Goal: Information Seeking & Learning: Find specific fact

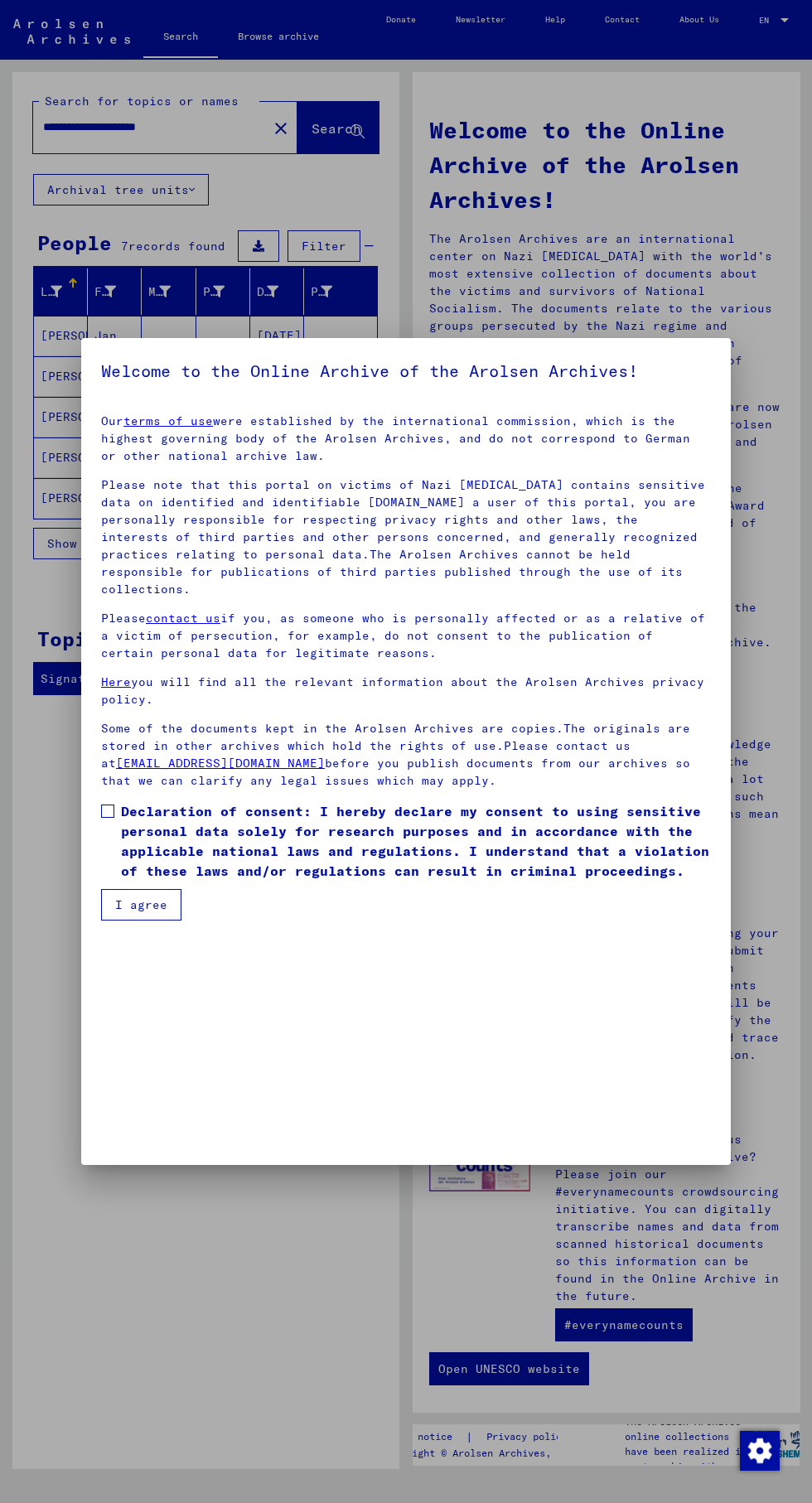
click at [643, 247] on div at bounding box center [406, 751] width 812 height 1503
click at [102, 818] on span at bounding box center [108, 811] width 14 height 14
click at [146, 921] on button "I agree" at bounding box center [141, 905] width 80 height 31
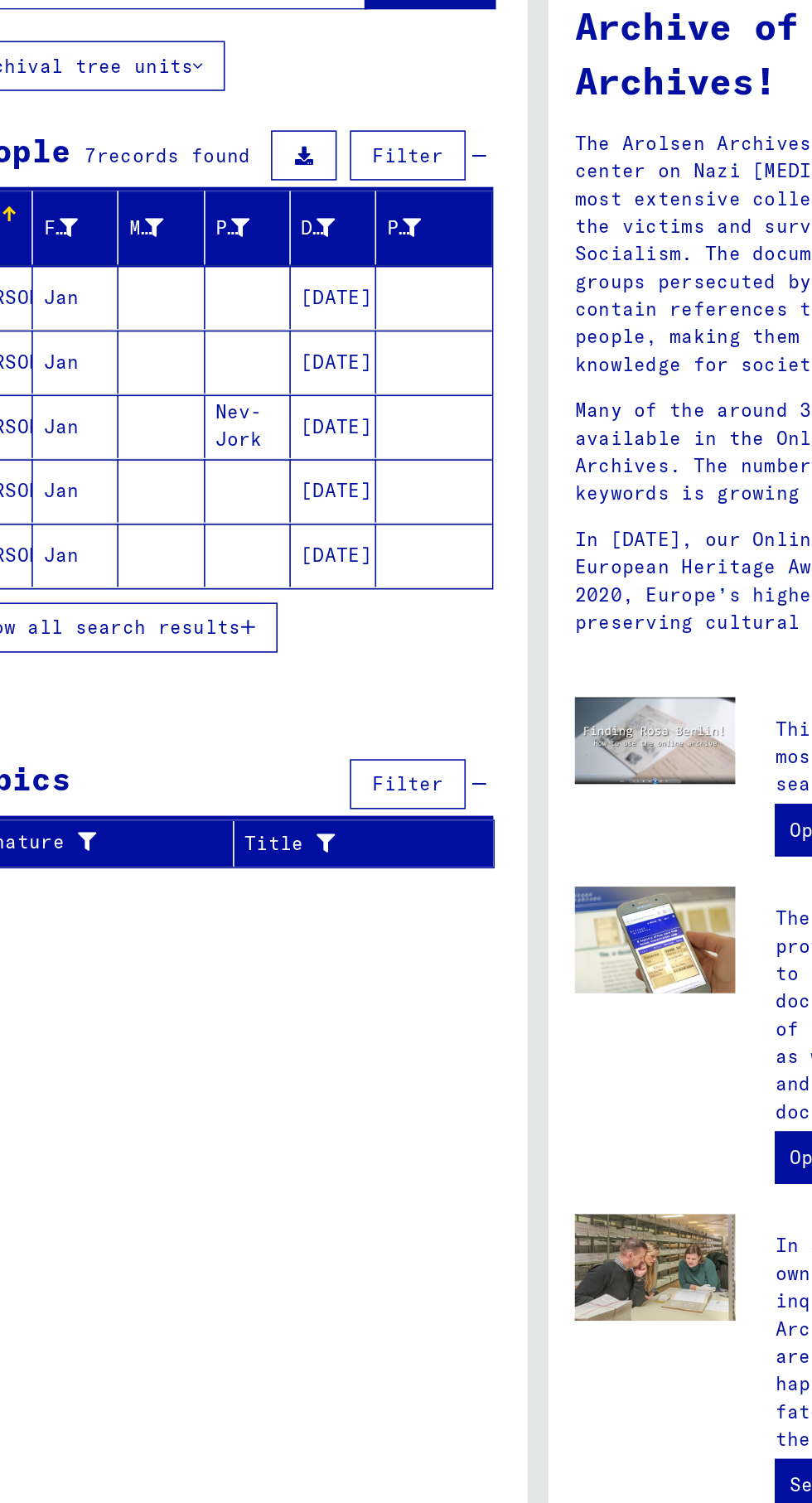
scroll to position [6, 0]
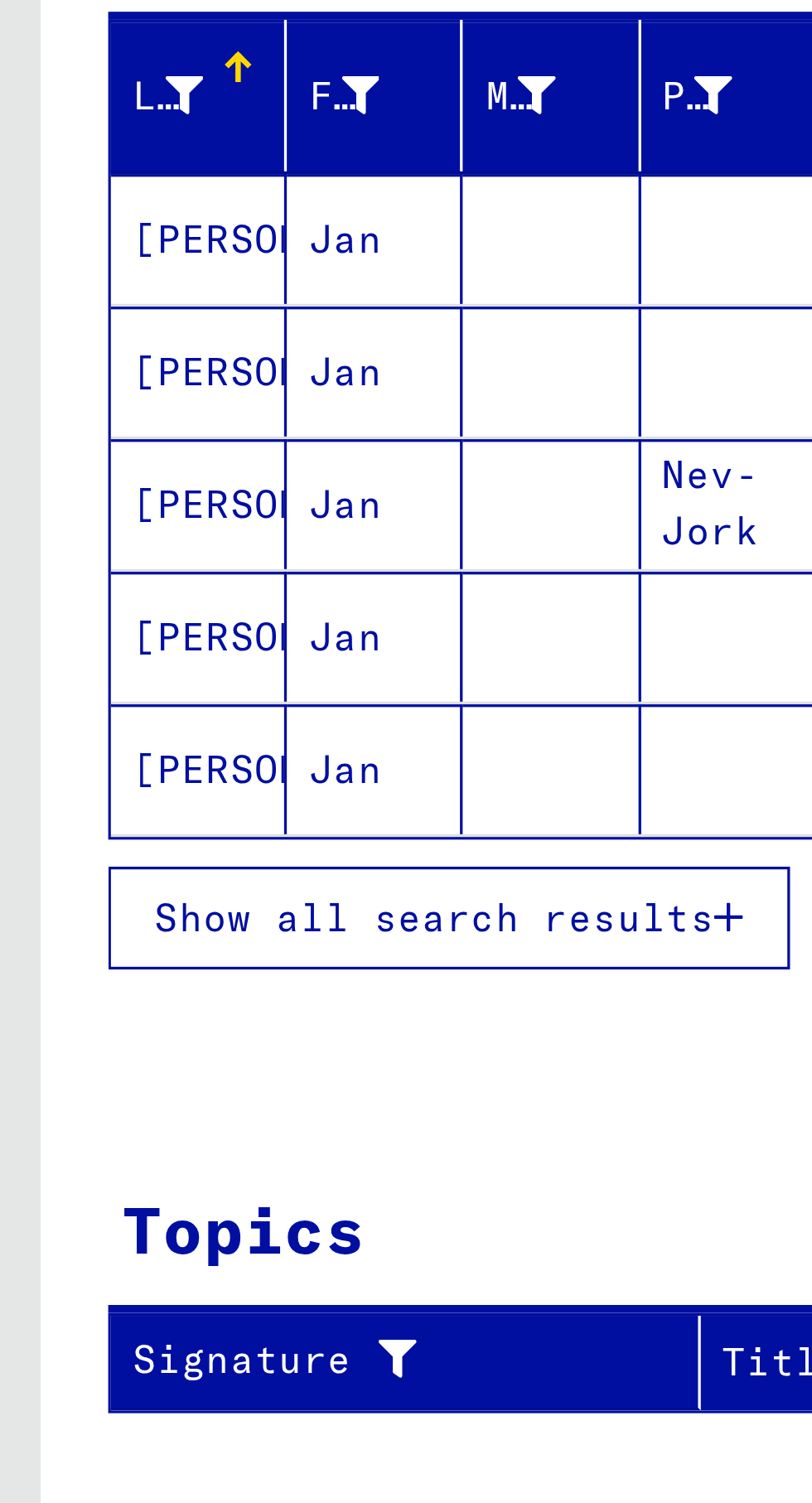
click at [229, 529] on button "Show all search results" at bounding box center [138, 544] width 209 height 31
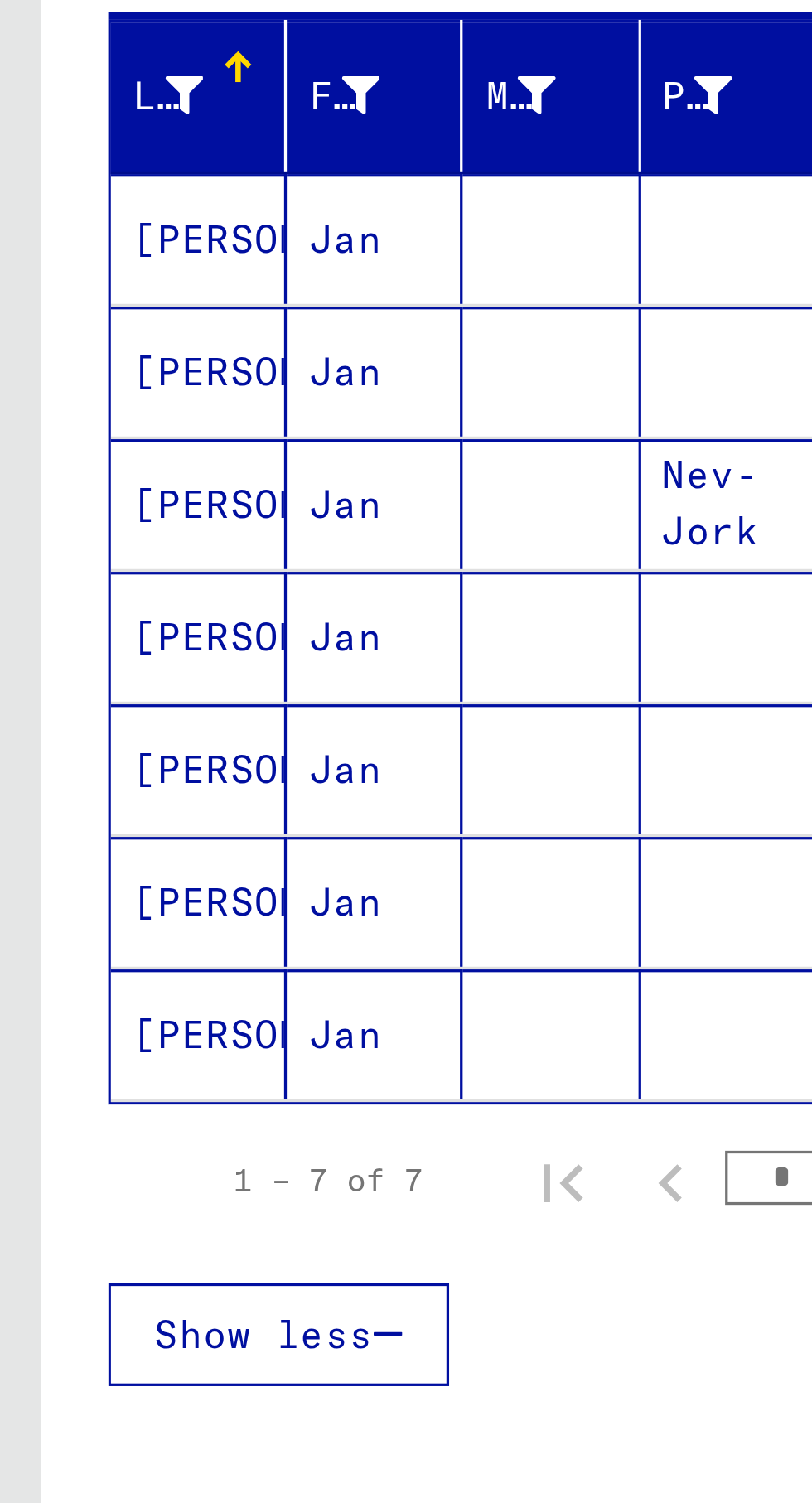
scroll to position [30, 0]
click at [58, 559] on mat-cell "[PERSON_NAME]" at bounding box center [61, 579] width 54 height 40
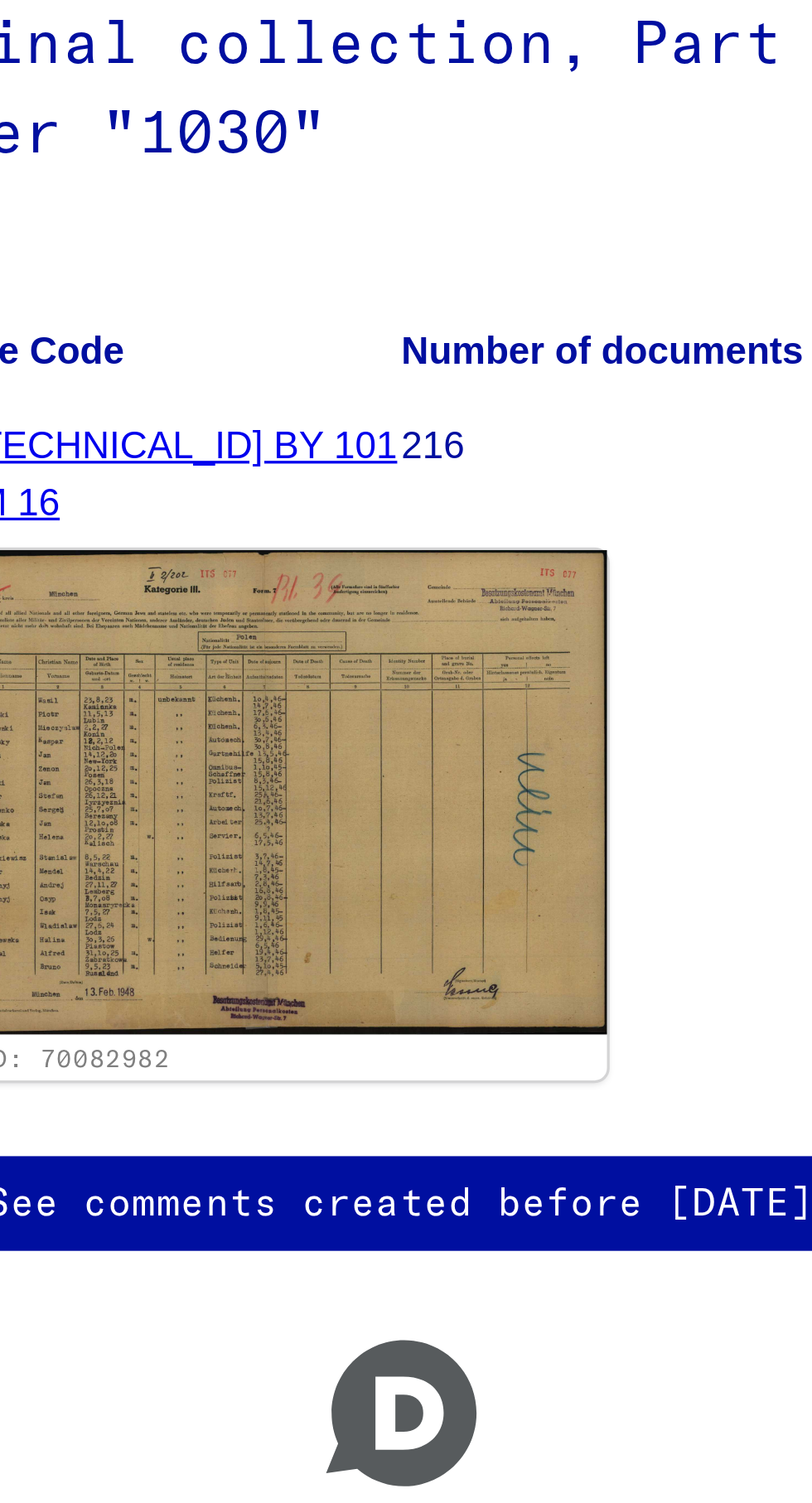
scroll to position [92, 0]
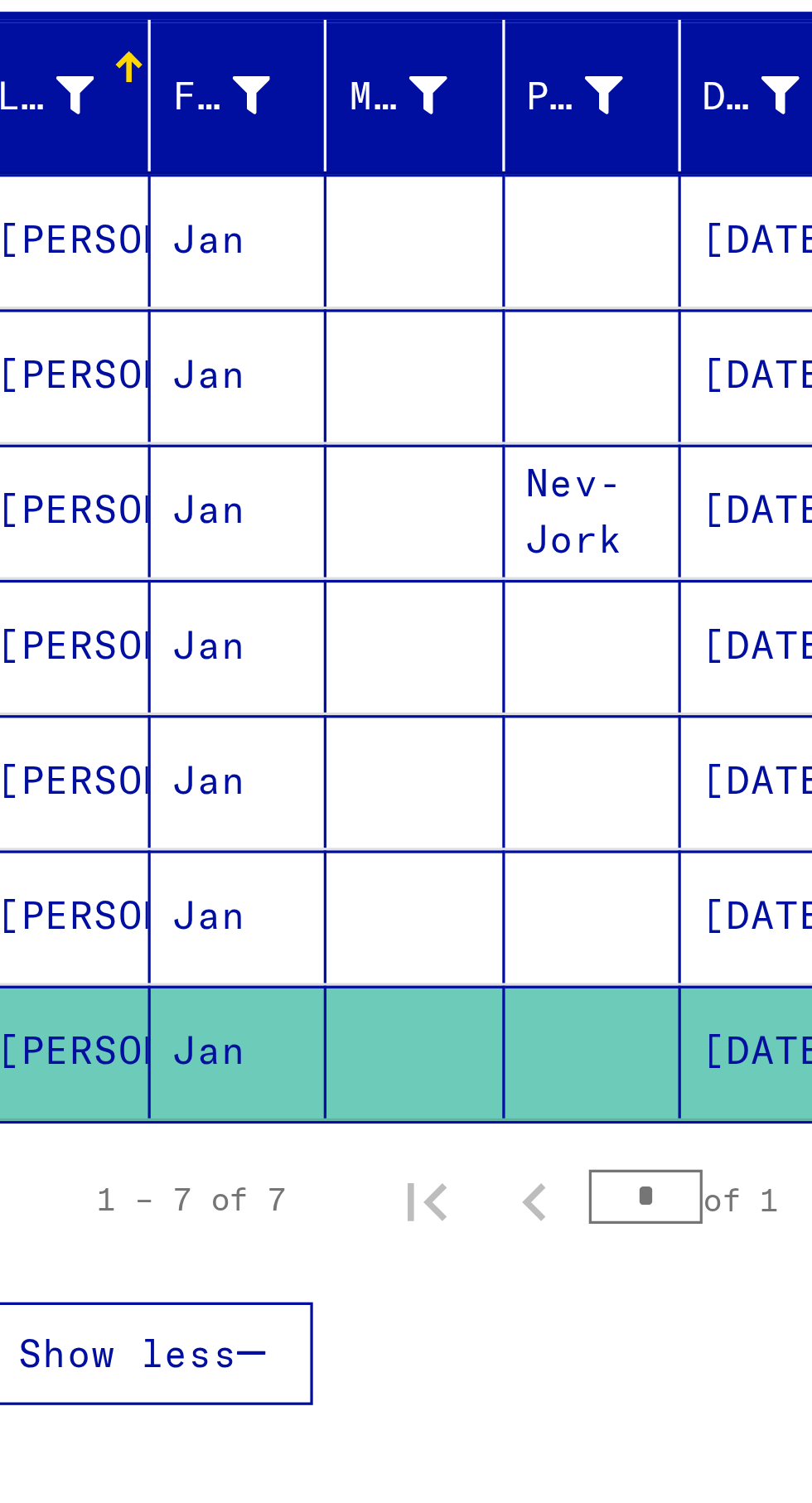
click at [69, 523] on mat-cell "[PERSON_NAME]" at bounding box center [61, 544] width 54 height 41
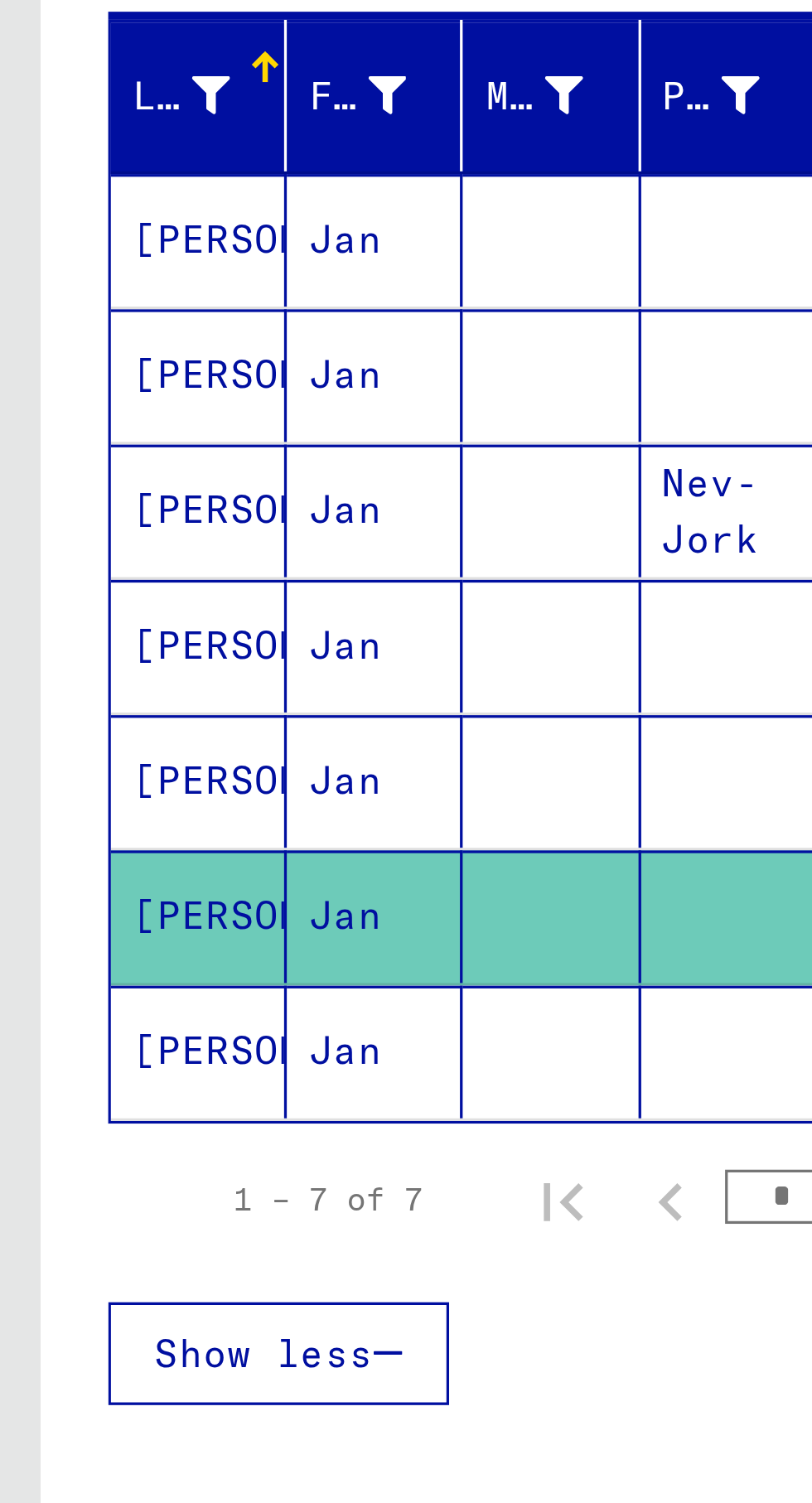
click at [68, 482] on mat-cell "[PERSON_NAME]" at bounding box center [61, 502] width 54 height 41
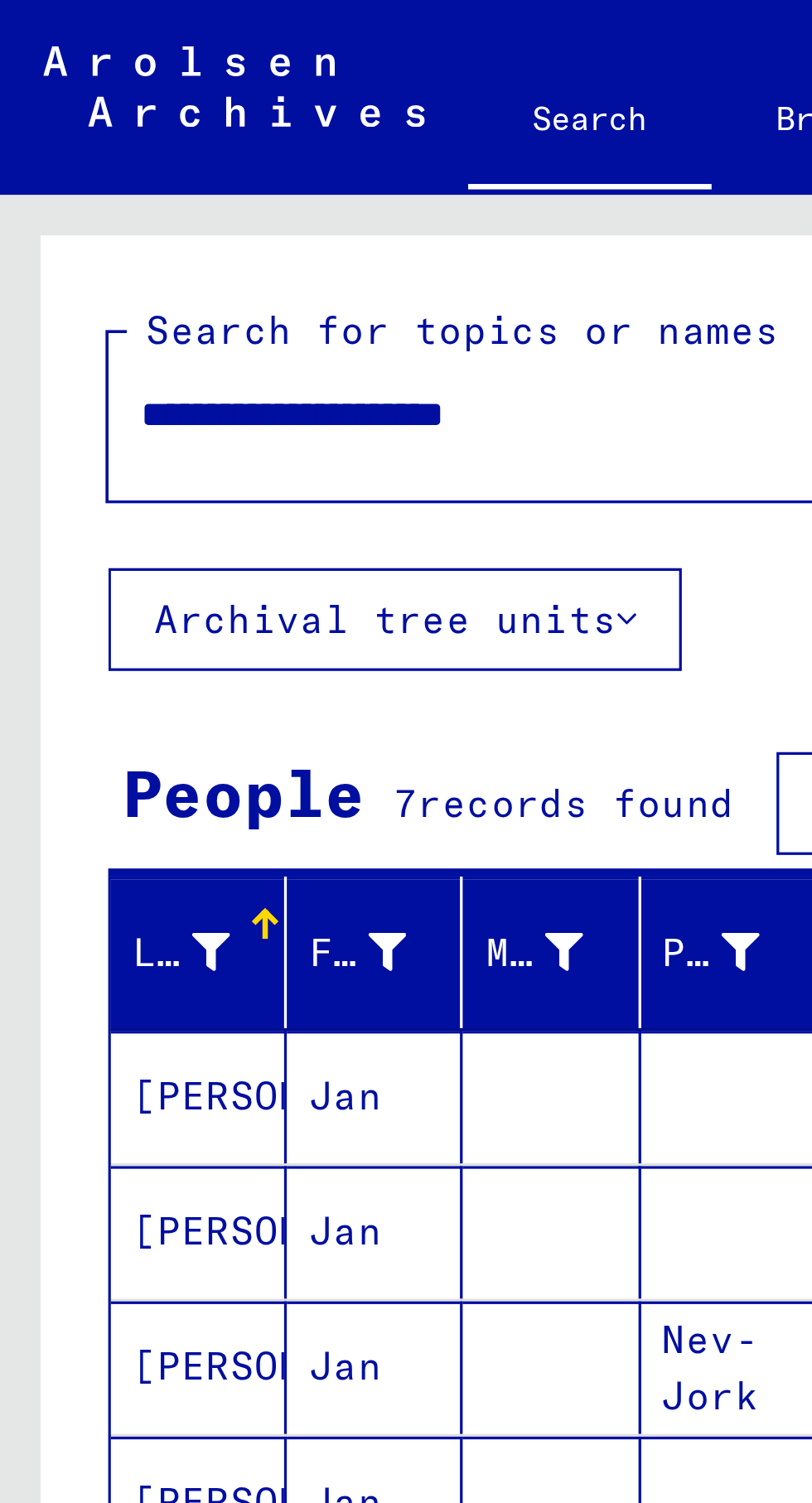
click at [214, 127] on input "**********" at bounding box center [149, 127] width 214 height 17
type input "*"
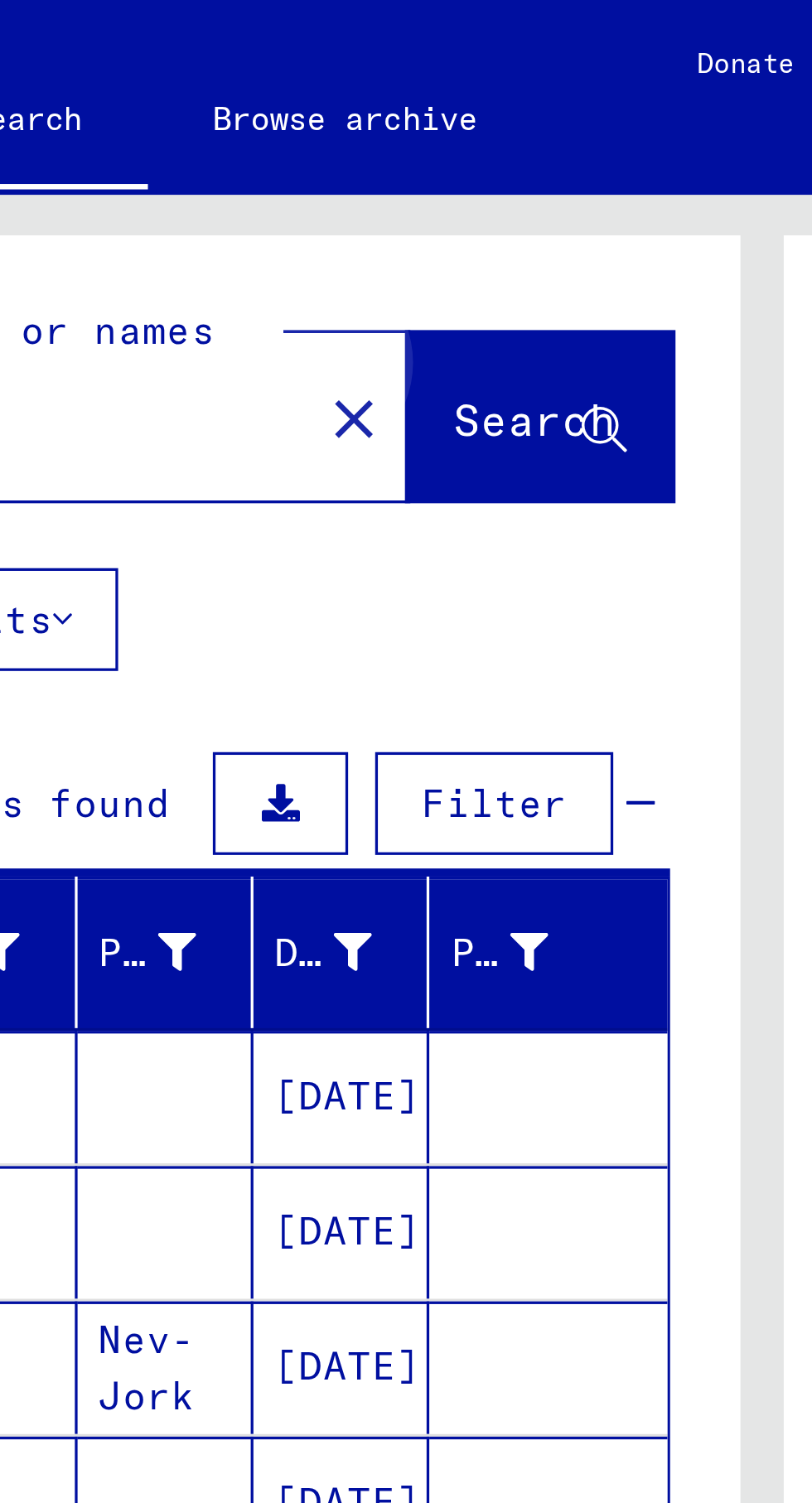
click at [333, 131] on span "Search" at bounding box center [336, 128] width 49 height 16
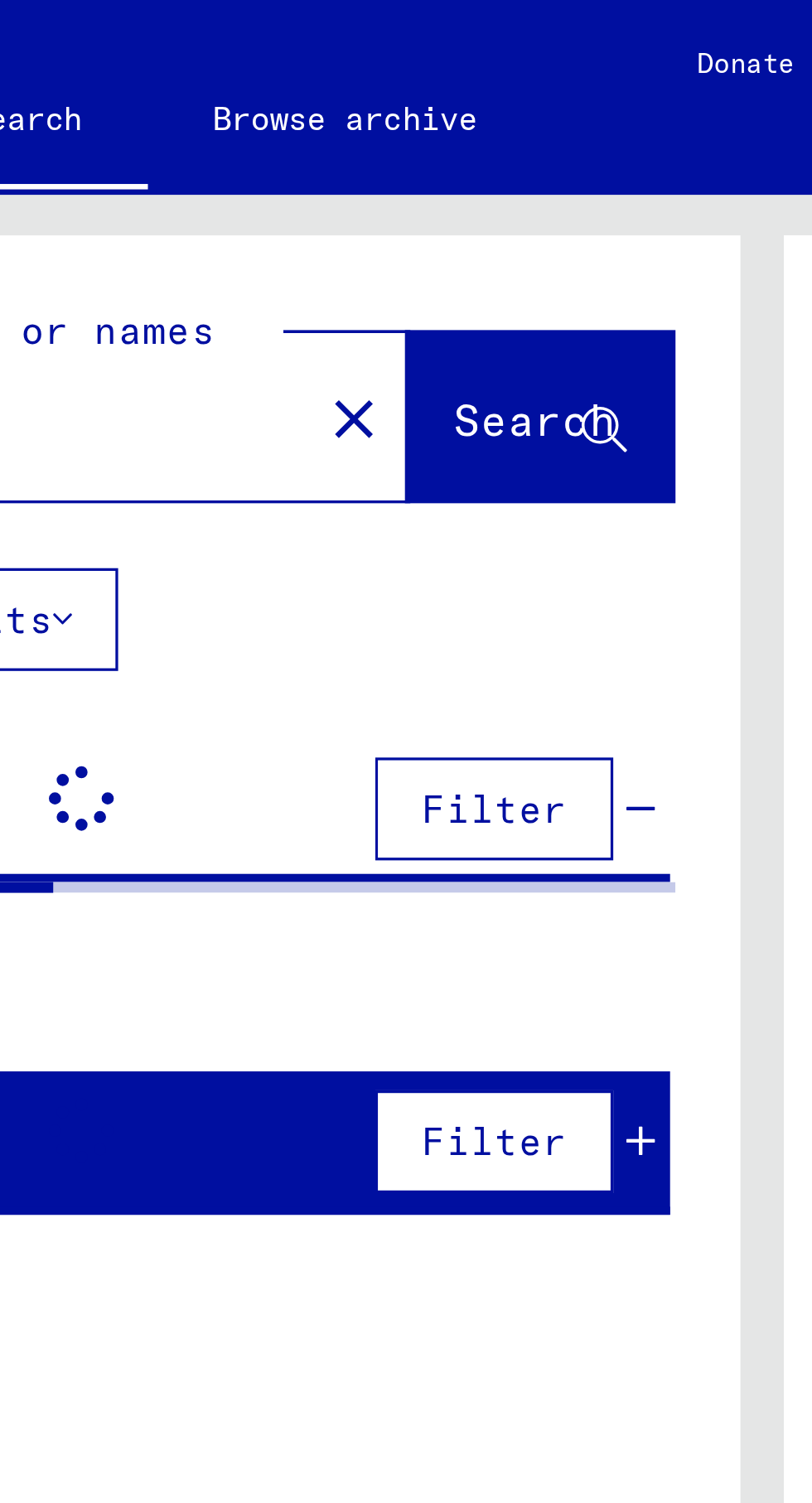
scroll to position [92, 0]
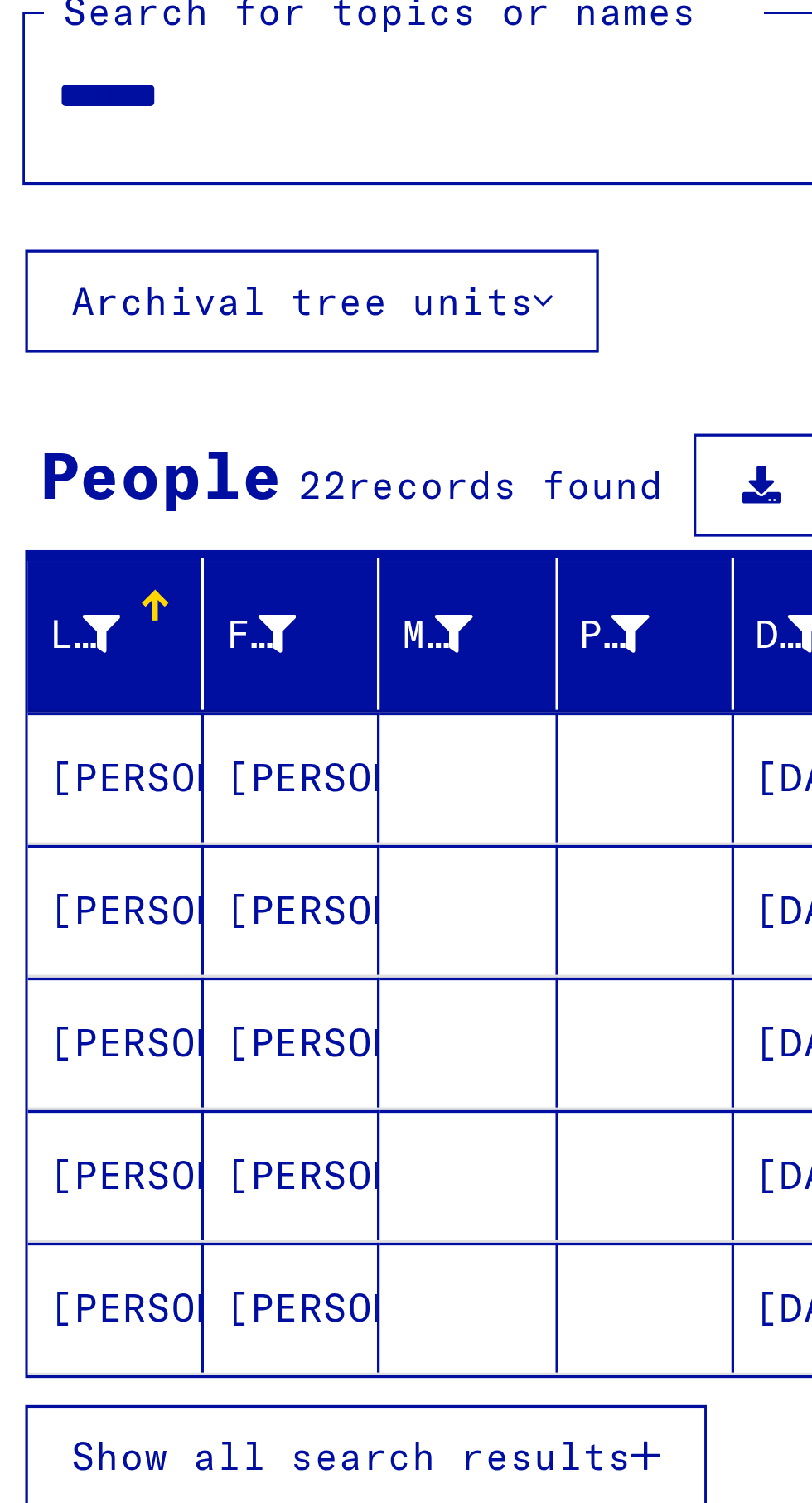
click at [64, 438] on mat-cell "[PERSON_NAME]" at bounding box center [61, 457] width 54 height 40
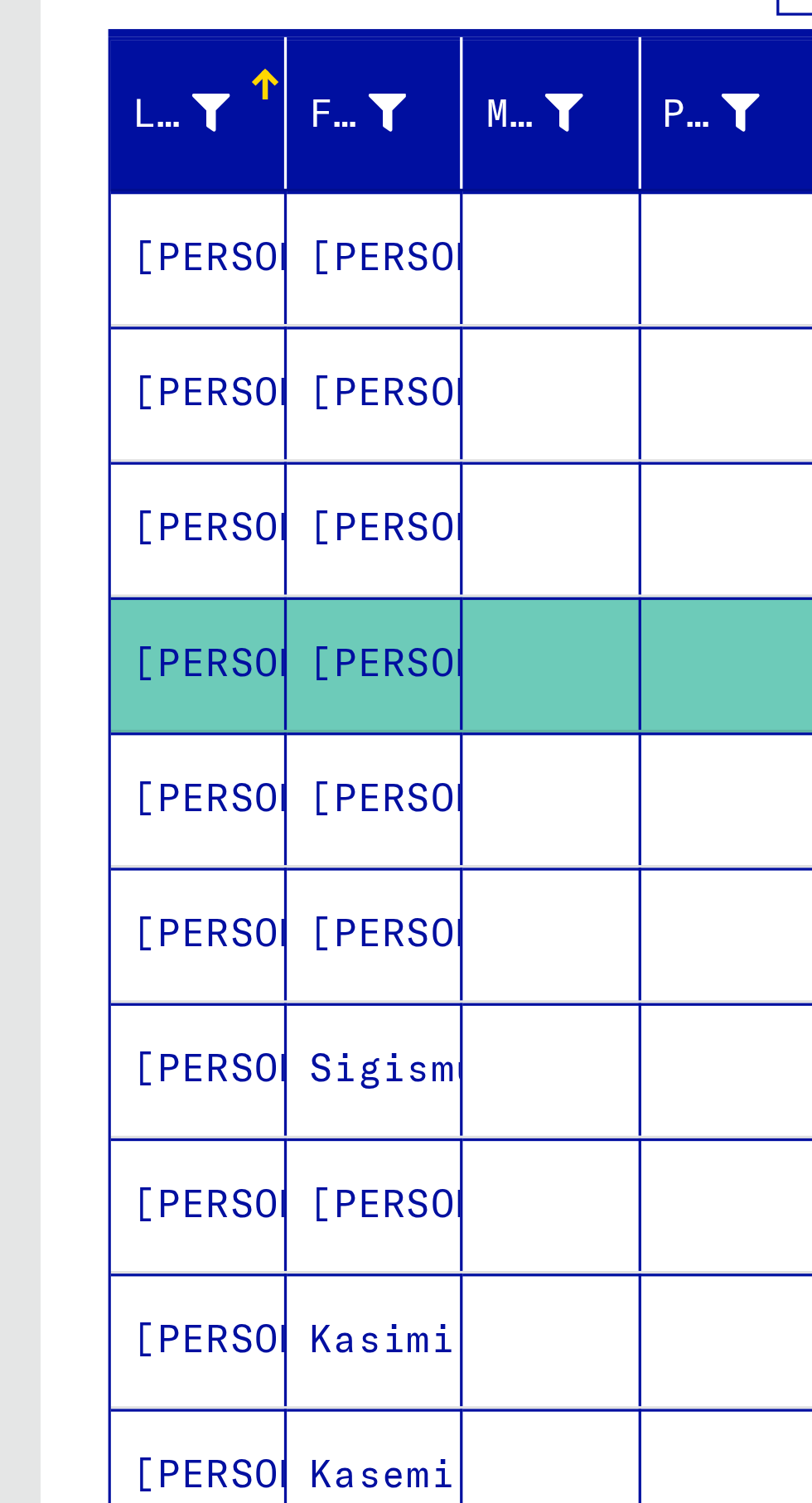
click at [66, 414] on mat-cell "[PERSON_NAME]" at bounding box center [61, 419] width 54 height 41
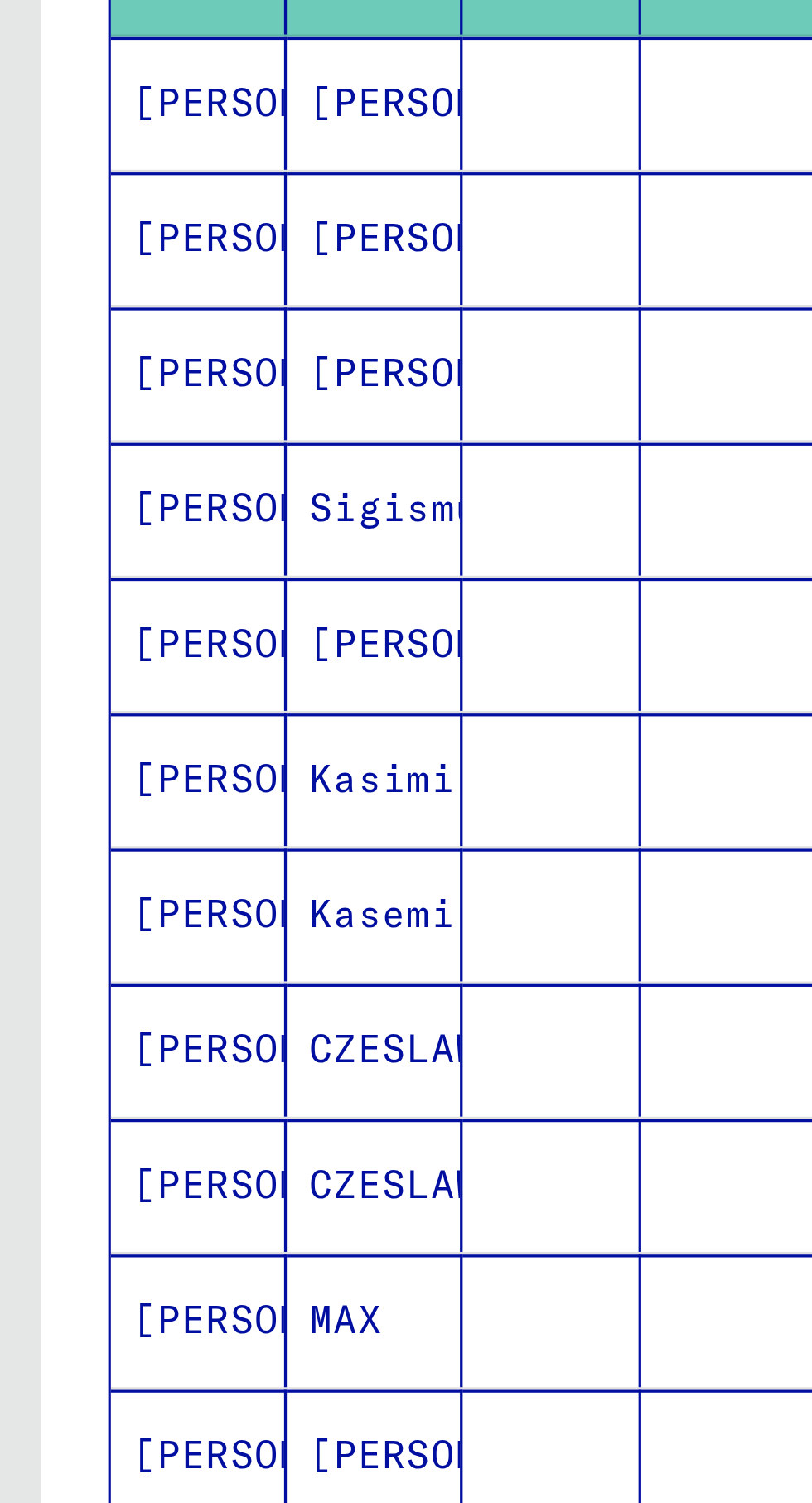
scroll to position [179, 0]
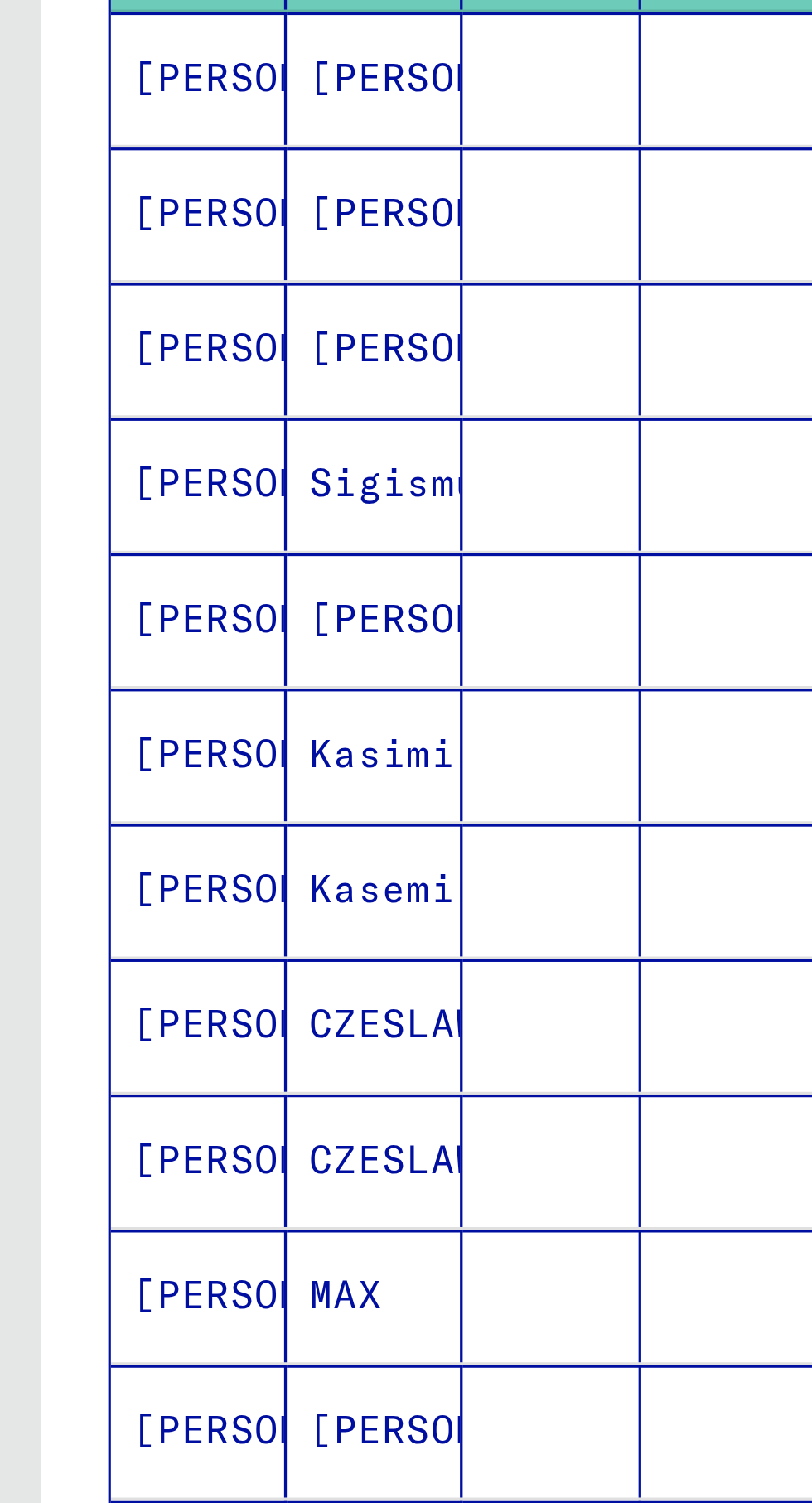
click at [66, 485] on mat-cell "[PERSON_NAME]" at bounding box center [61, 488] width 54 height 41
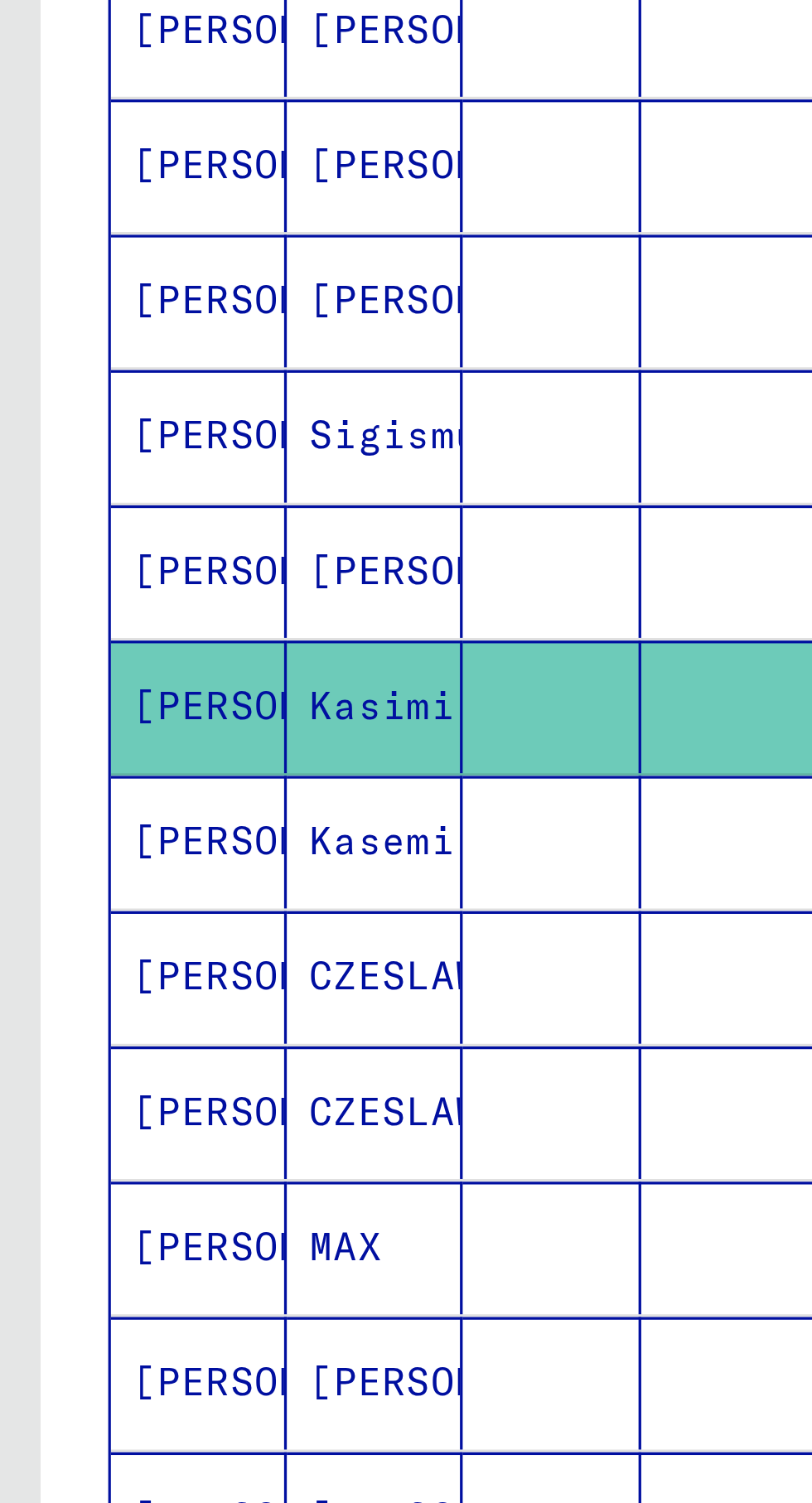
scroll to position [92, 0]
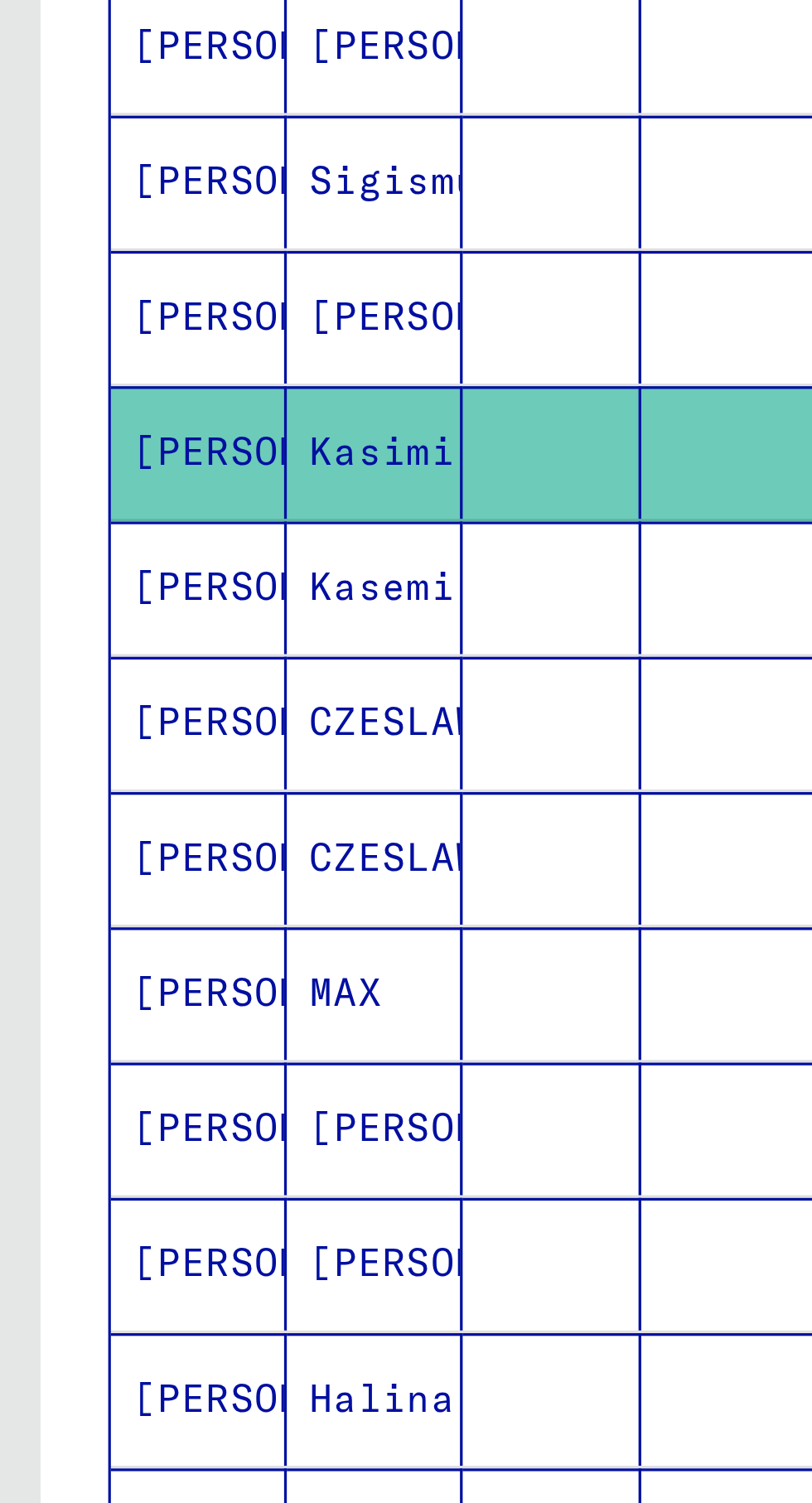
click at [66, 702] on mat-cell "[PERSON_NAME]" at bounding box center [61, 722] width 54 height 41
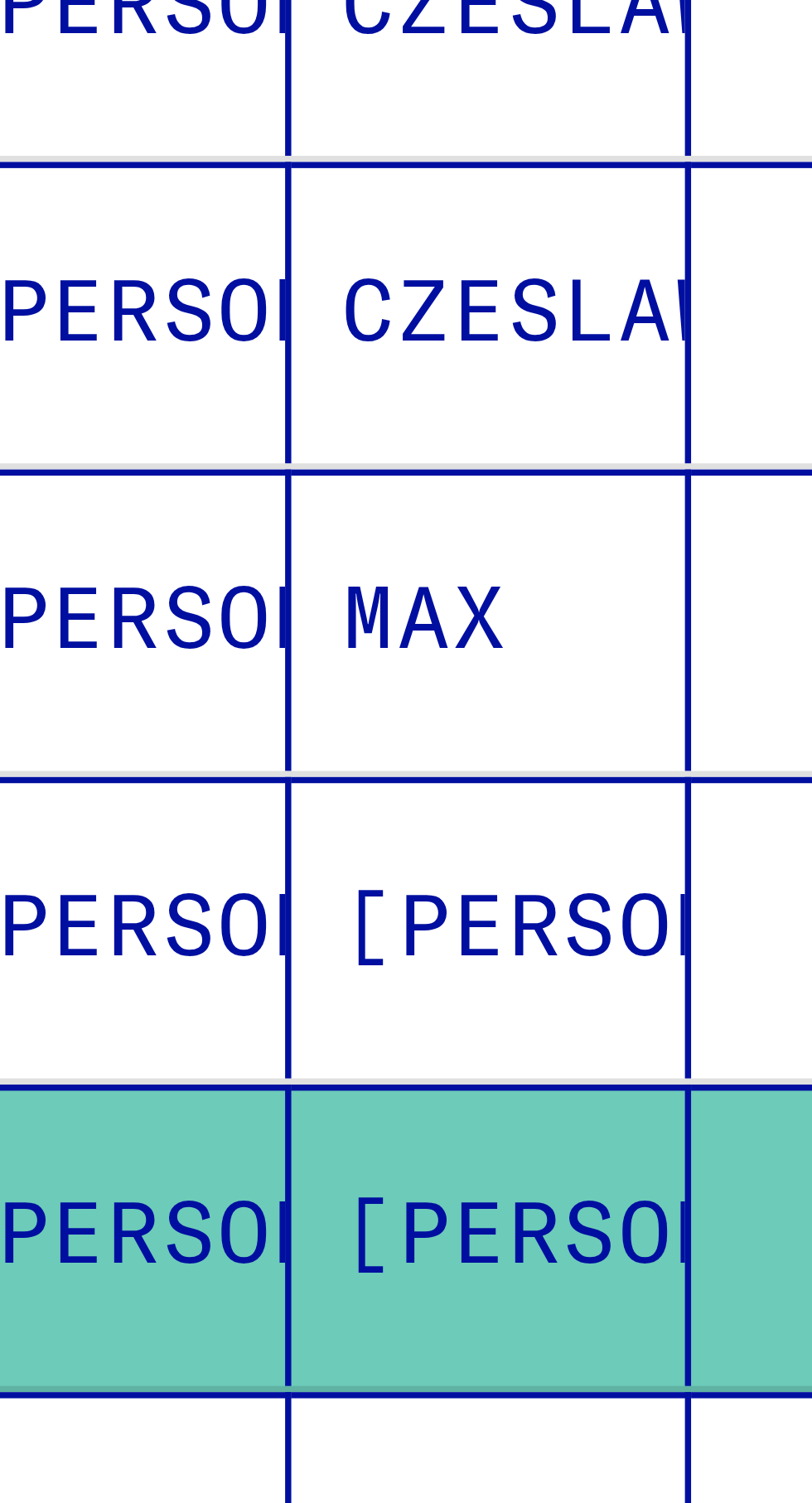
click at [65, 743] on mat-cell "[PERSON_NAME]" at bounding box center [61, 764] width 54 height 41
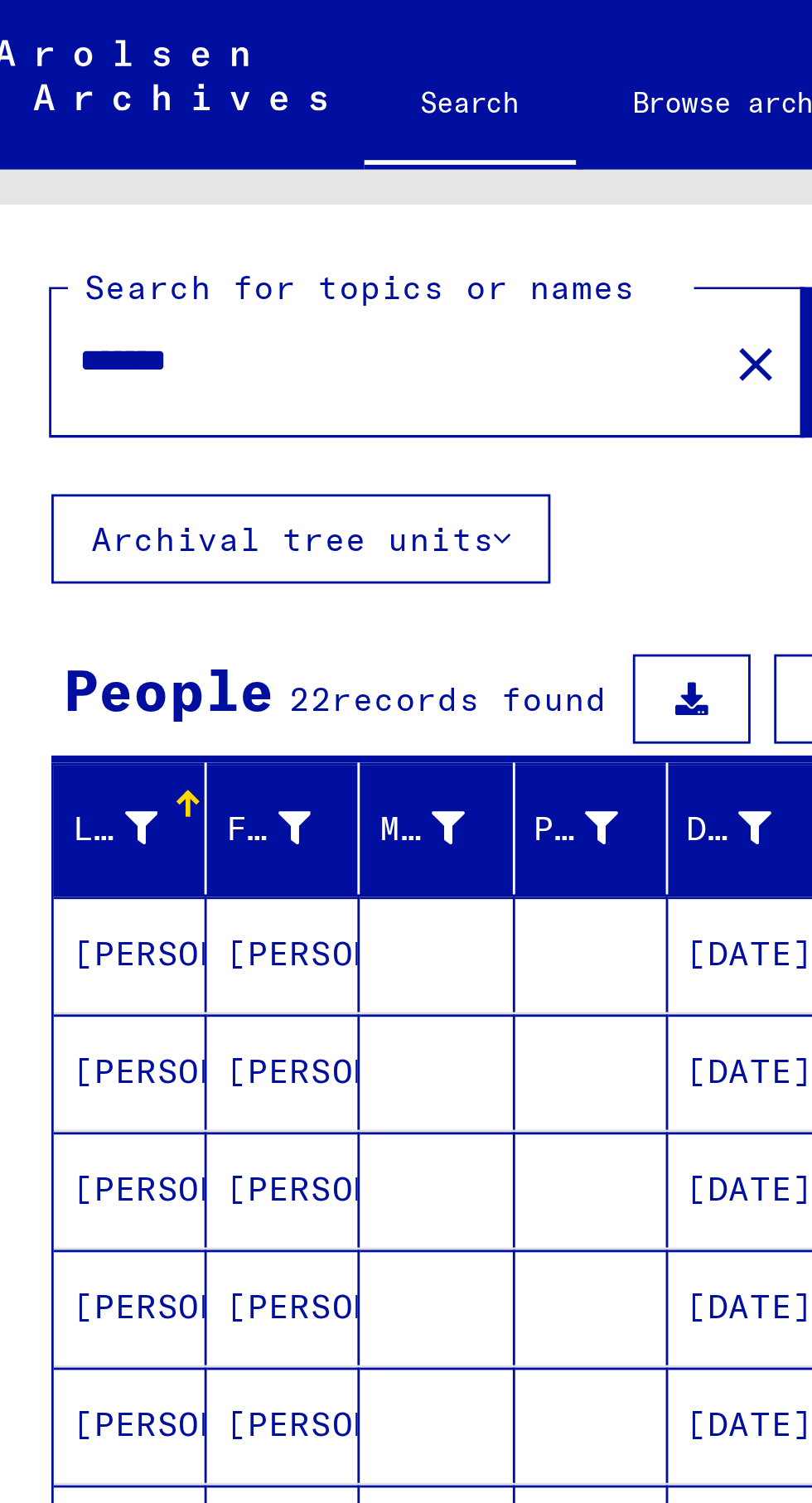
click at [113, 133] on input "*******" at bounding box center [149, 127] width 214 height 17
type input "*"
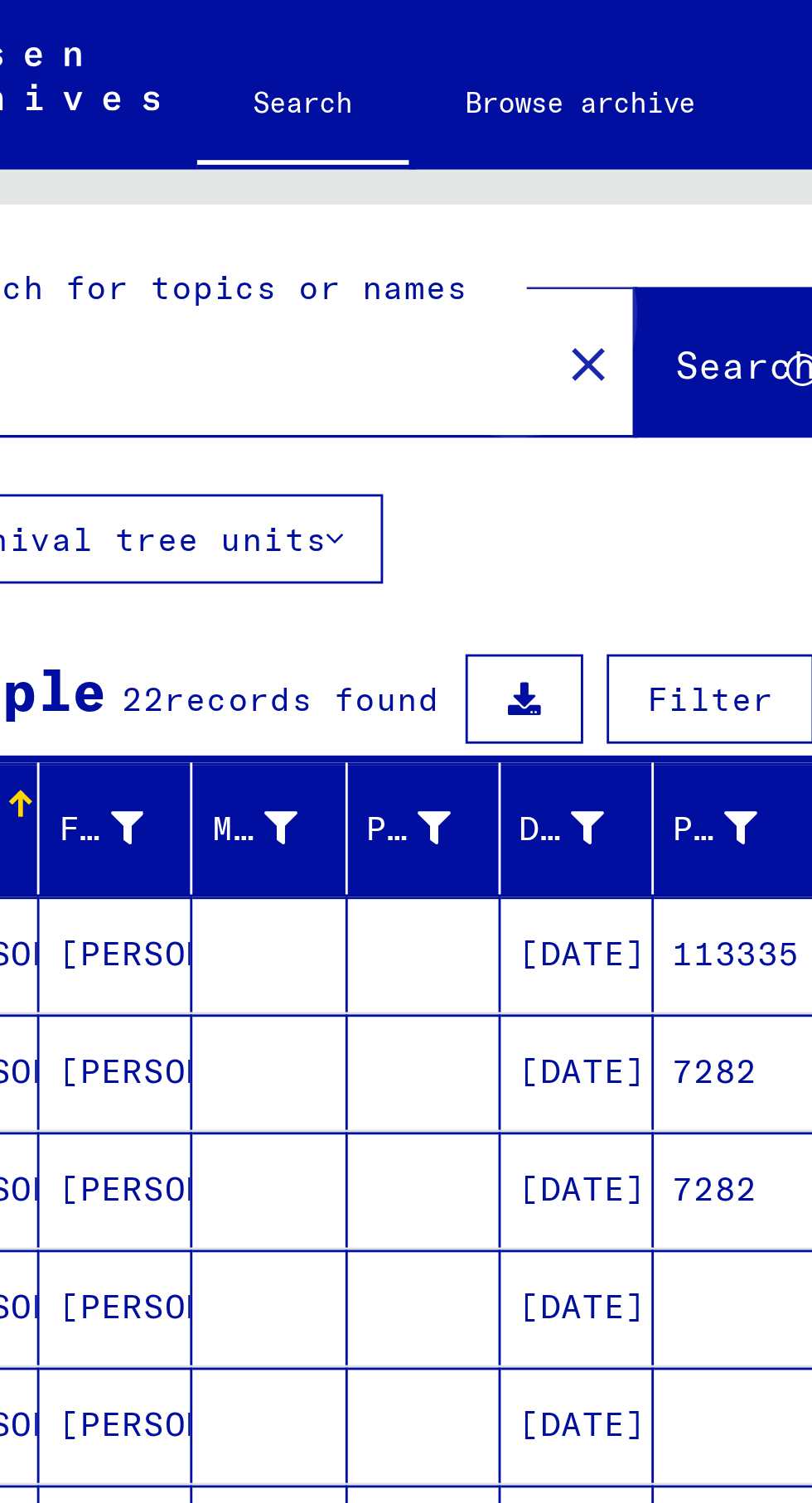
click at [323, 130] on span "Search" at bounding box center [336, 128] width 49 height 16
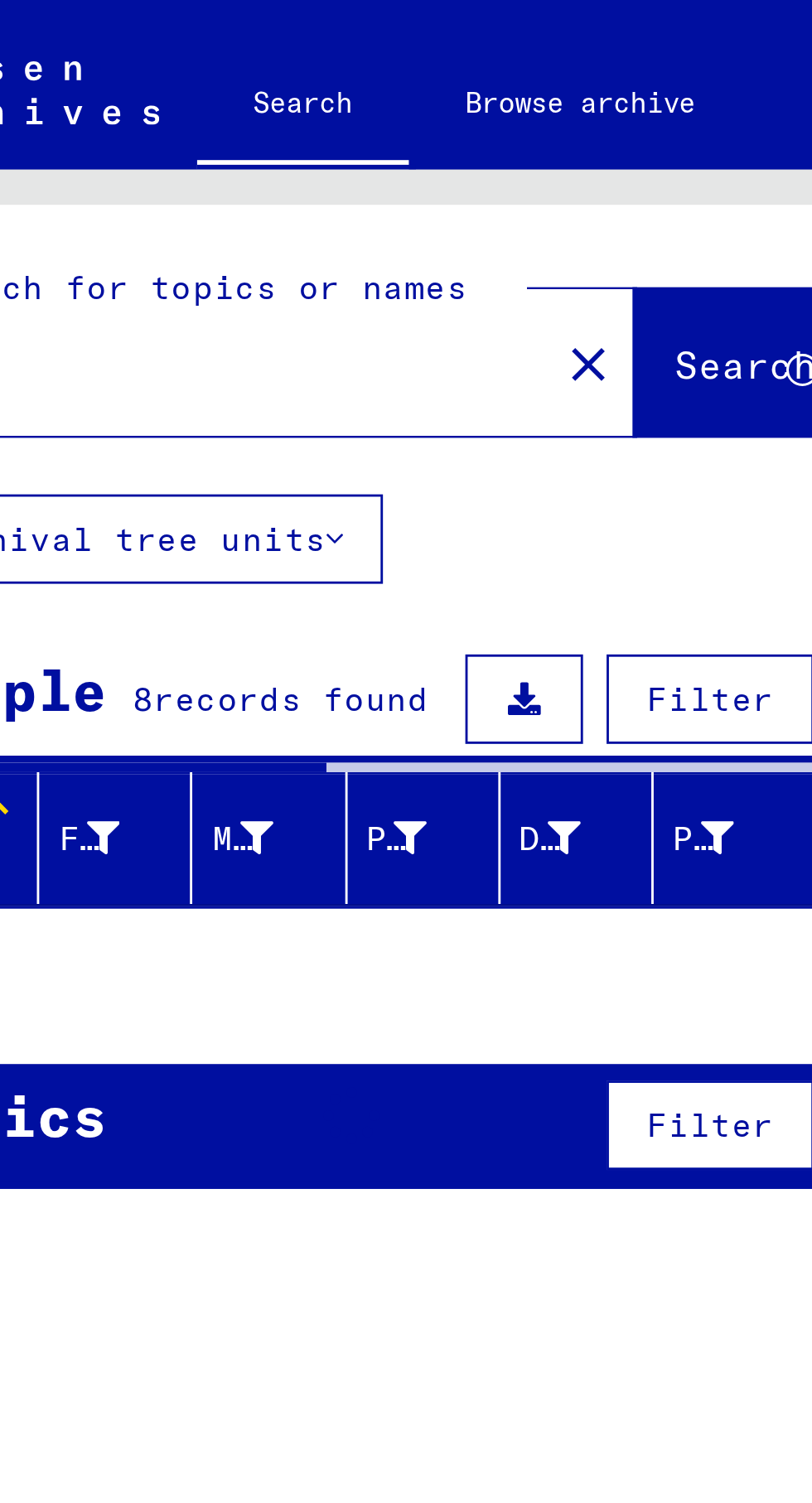
scroll to position [92, 0]
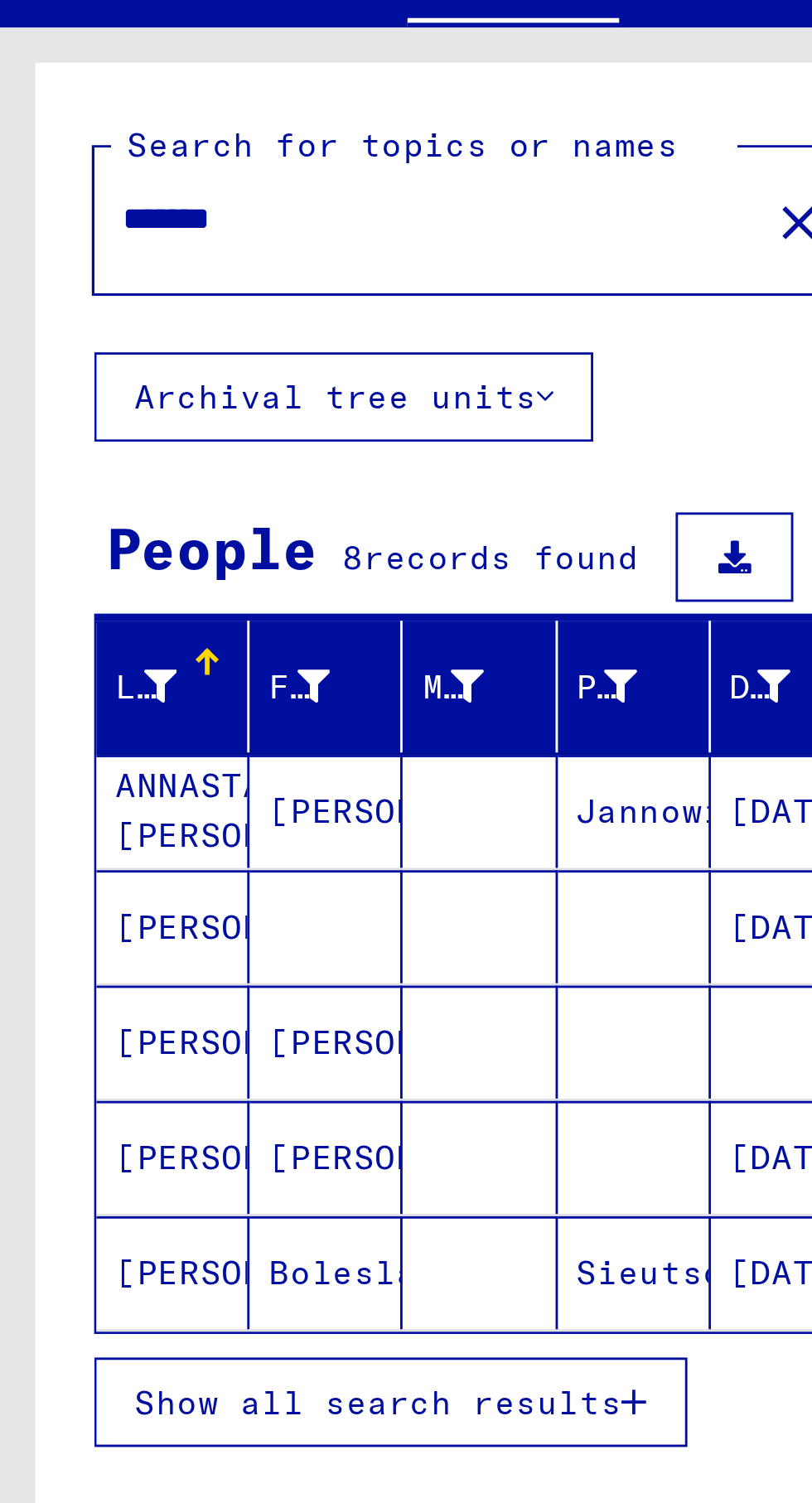
click at [66, 438] on mat-cell "[PERSON_NAME]" at bounding box center [61, 457] width 54 height 40
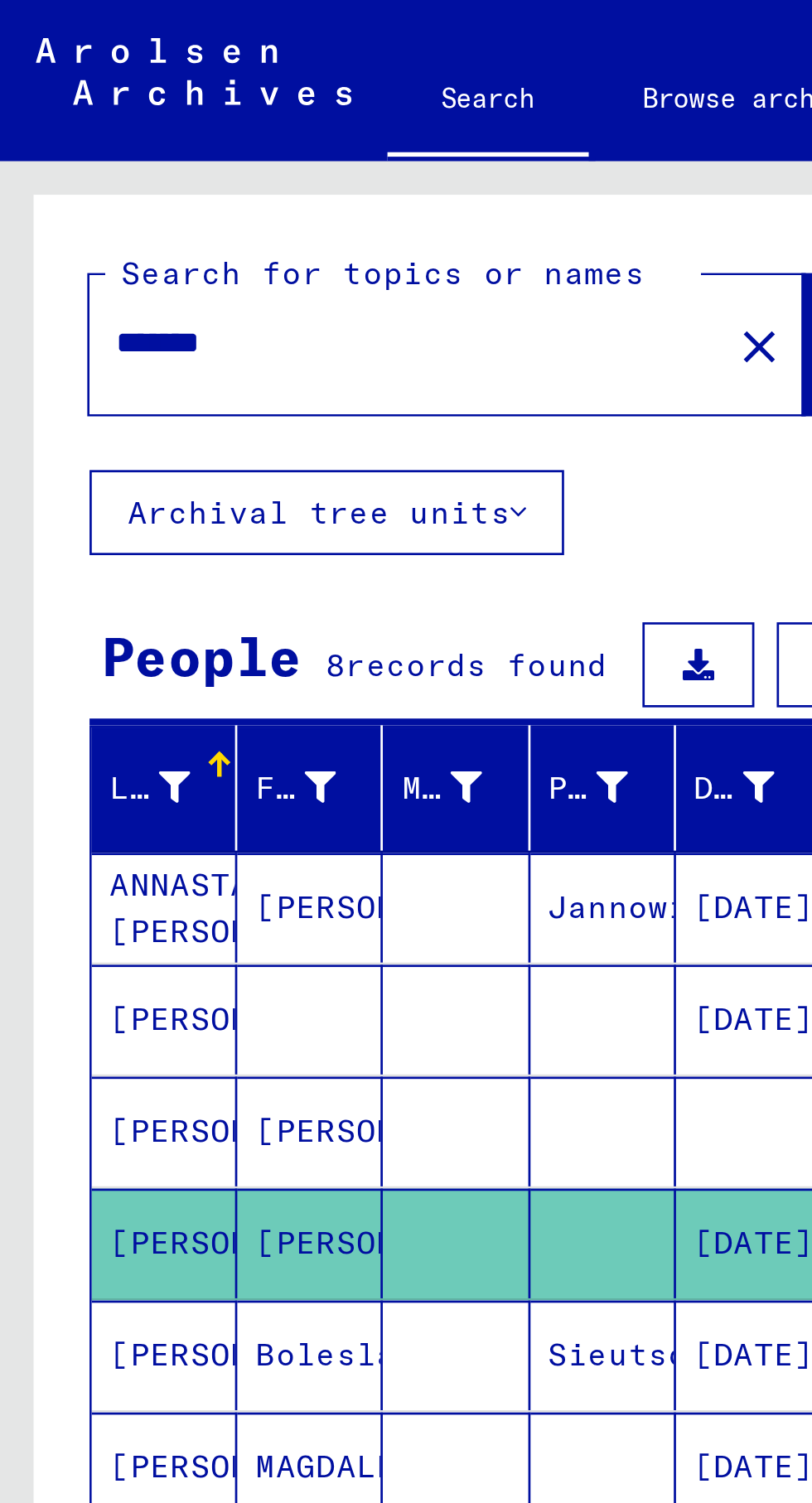
scroll to position [92, 0]
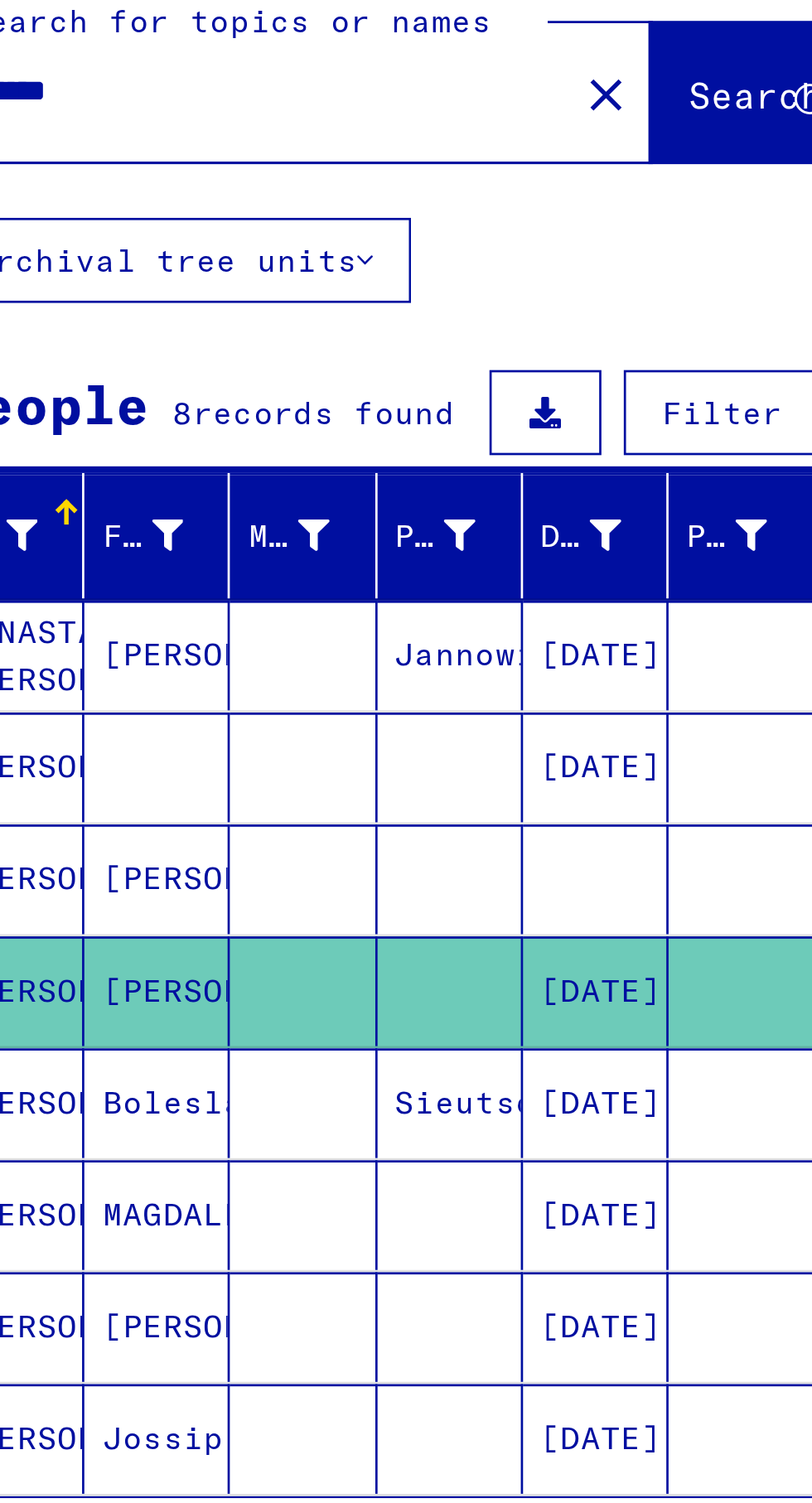
click at [80, 398] on mat-cell "[PERSON_NAME]" at bounding box center [61, 419] width 54 height 41
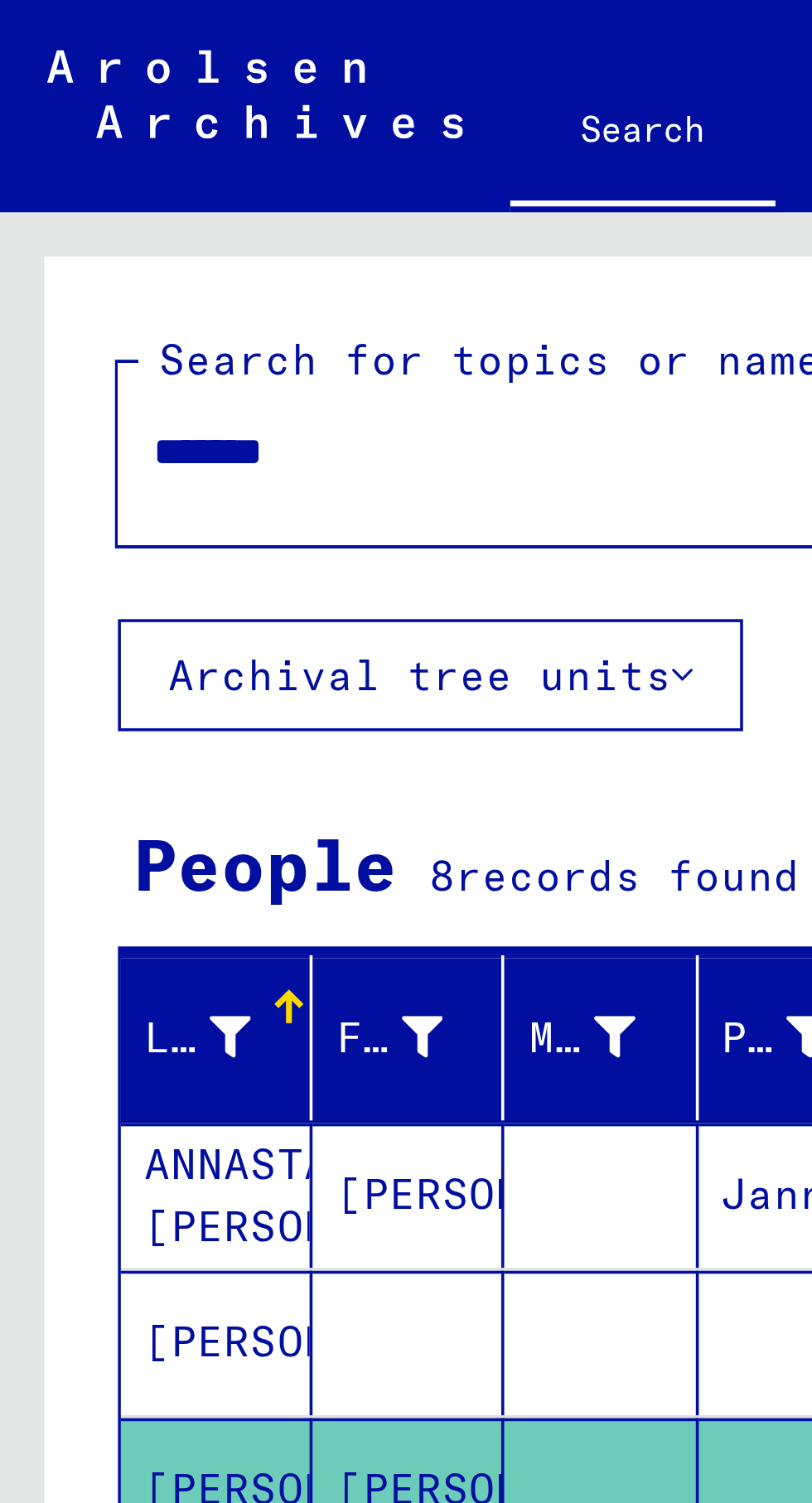
click at [163, 135] on input "*******" at bounding box center [149, 127] width 214 height 17
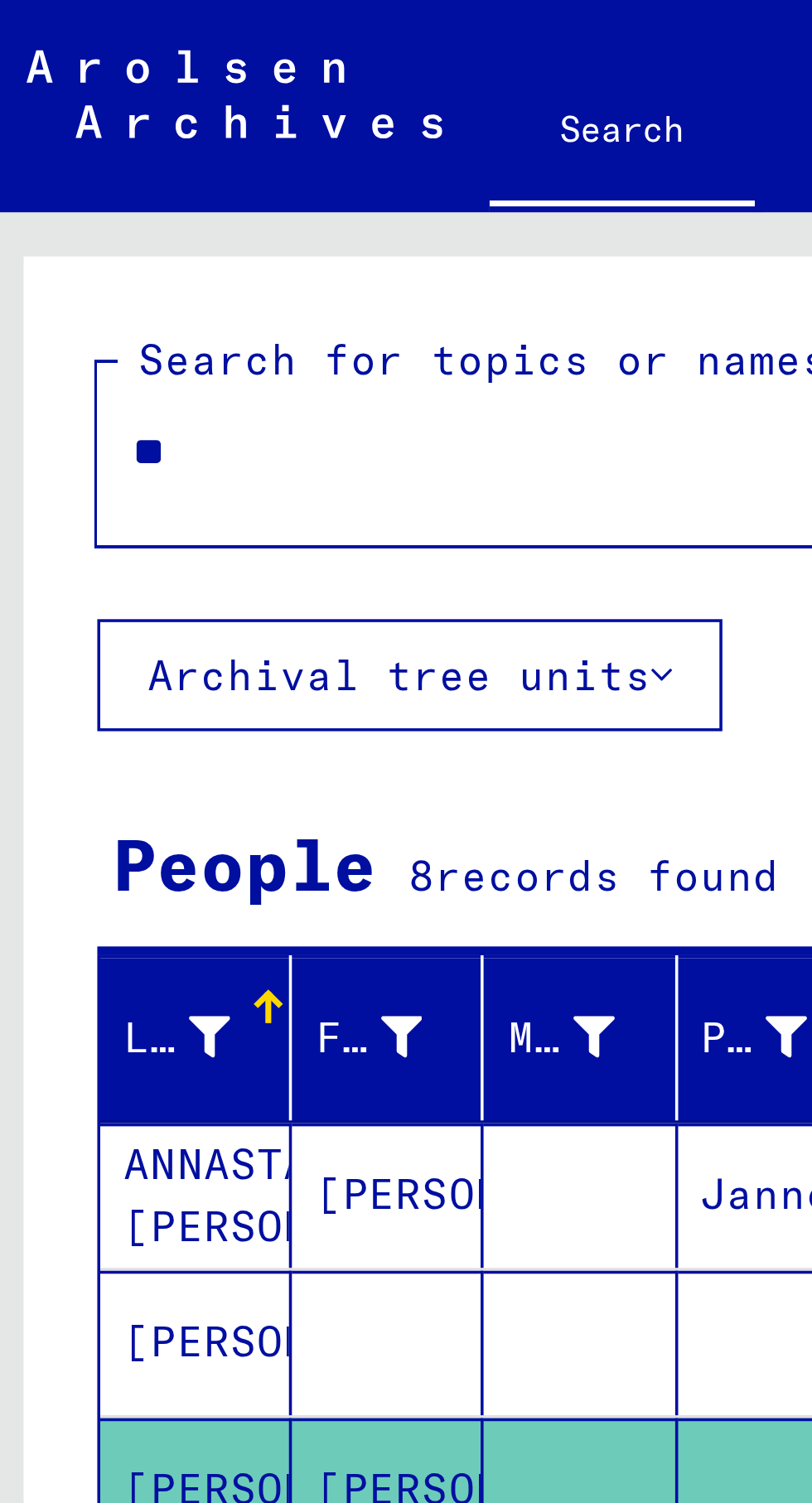
type input "*"
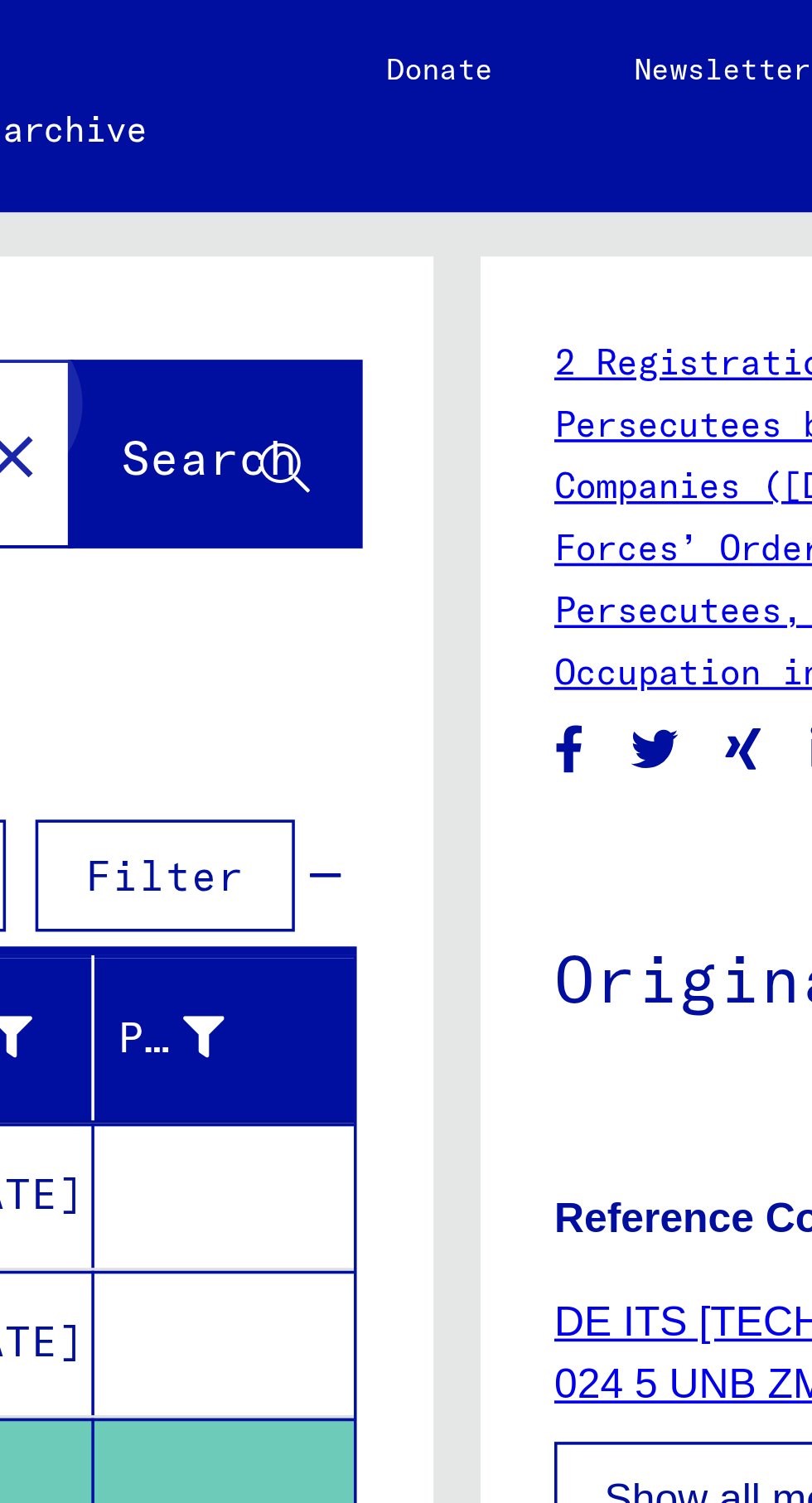
click at [342, 134] on span "Search" at bounding box center [336, 128] width 49 height 16
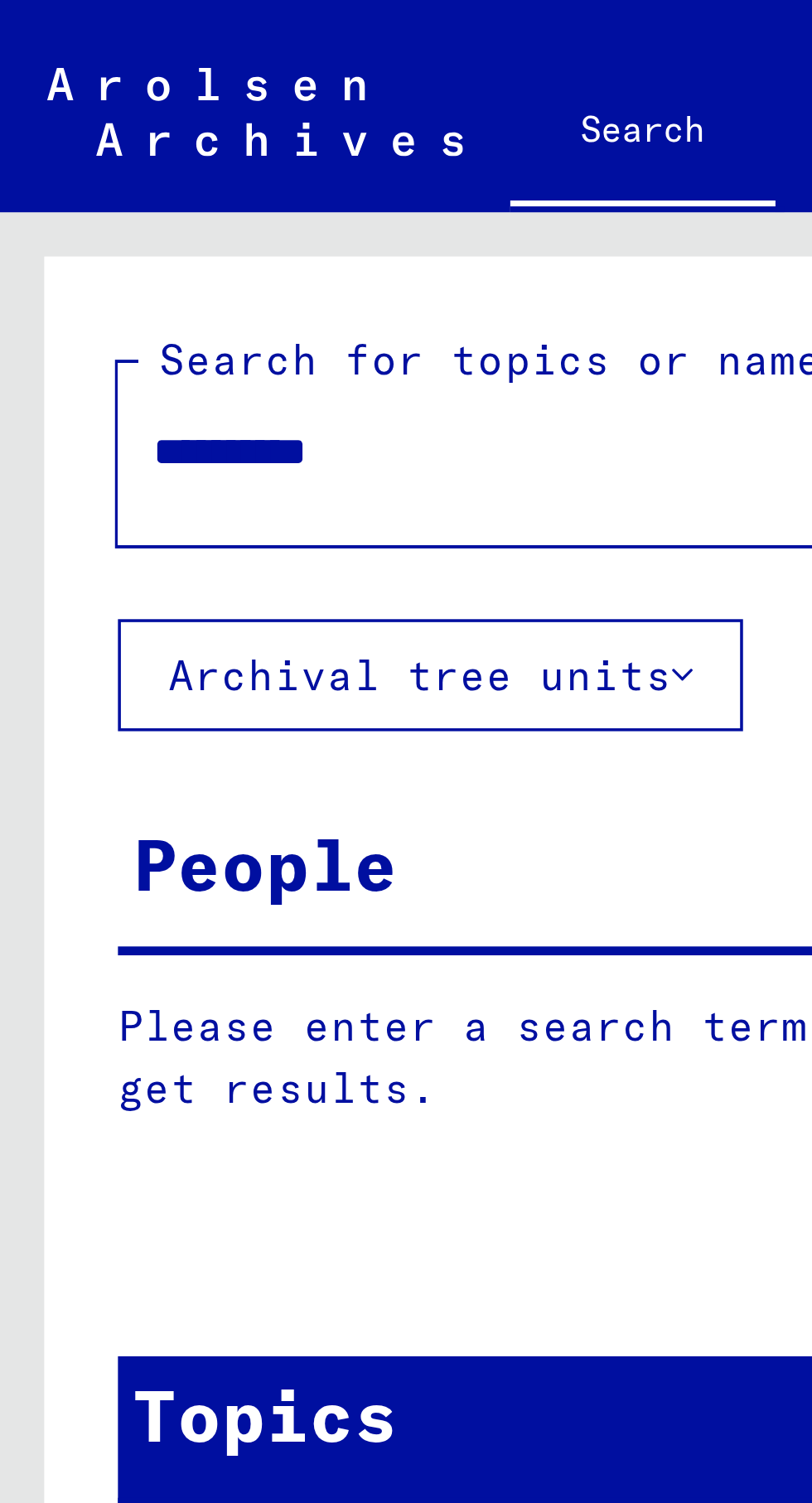
scroll to position [92, 0]
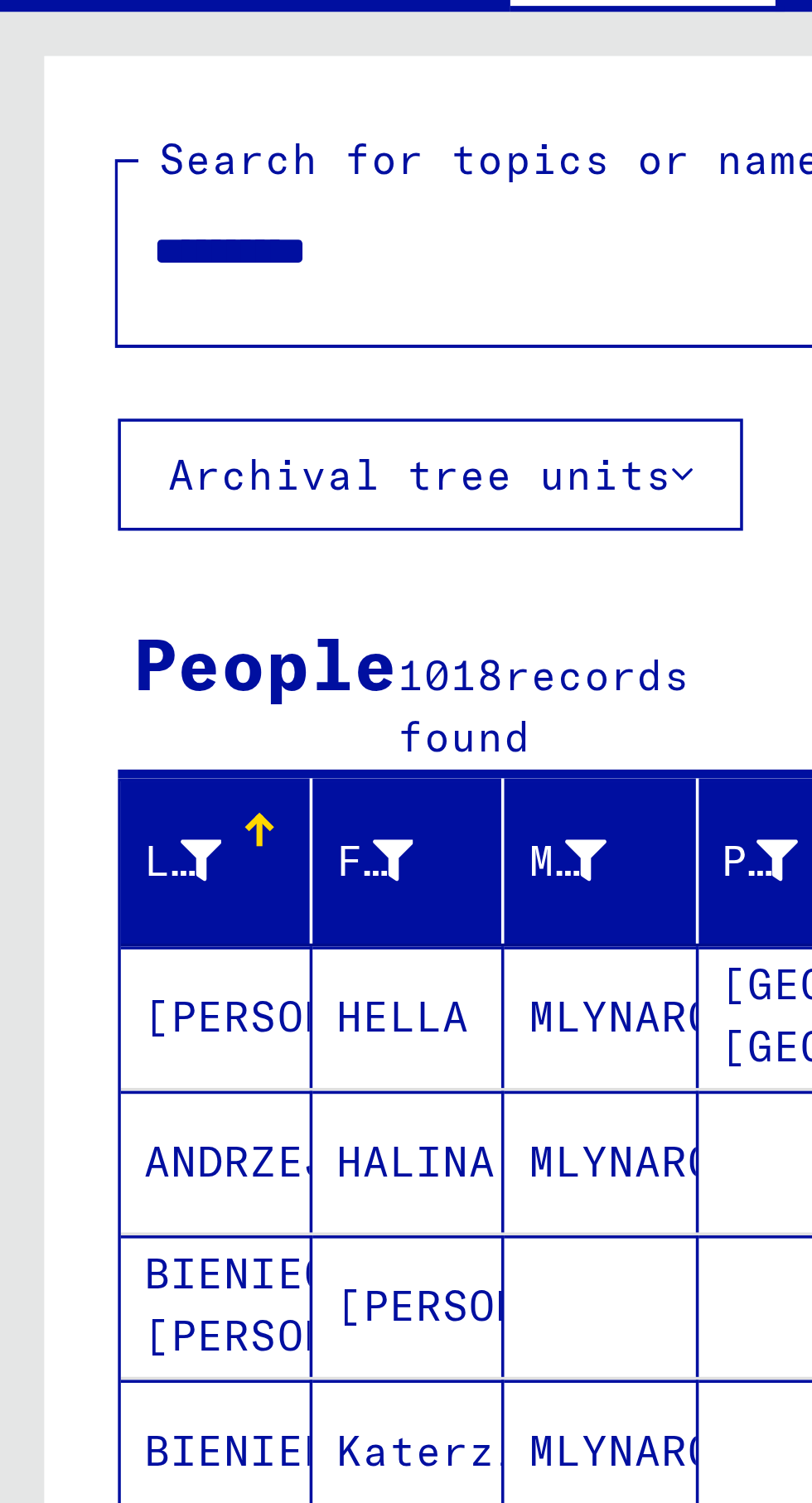
click at [67, 363] on mat-cell "ANDRZEJAK" at bounding box center [61, 383] width 54 height 40
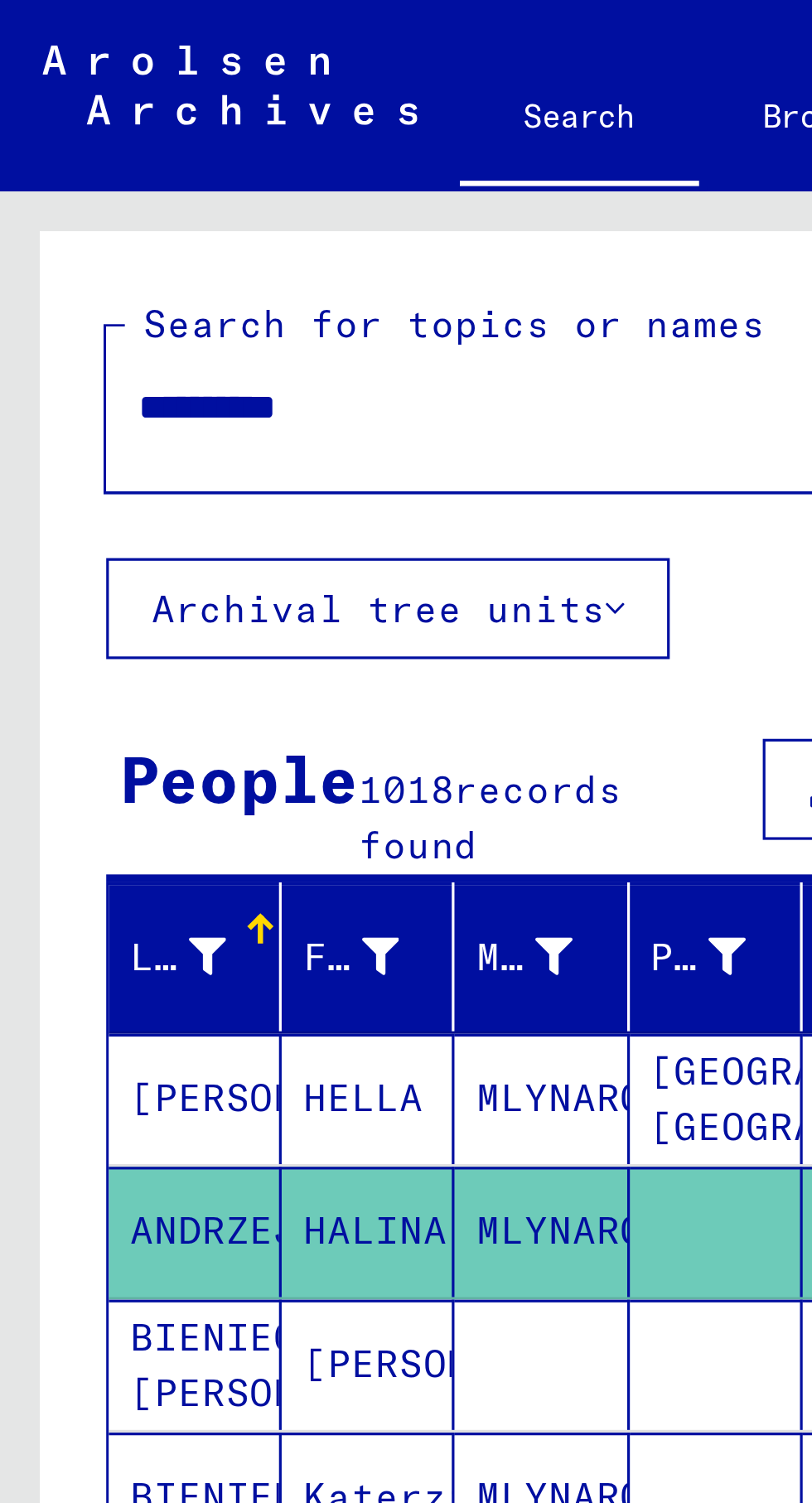
click at [184, 131] on input "**********" at bounding box center [149, 127] width 214 height 17
type input "*"
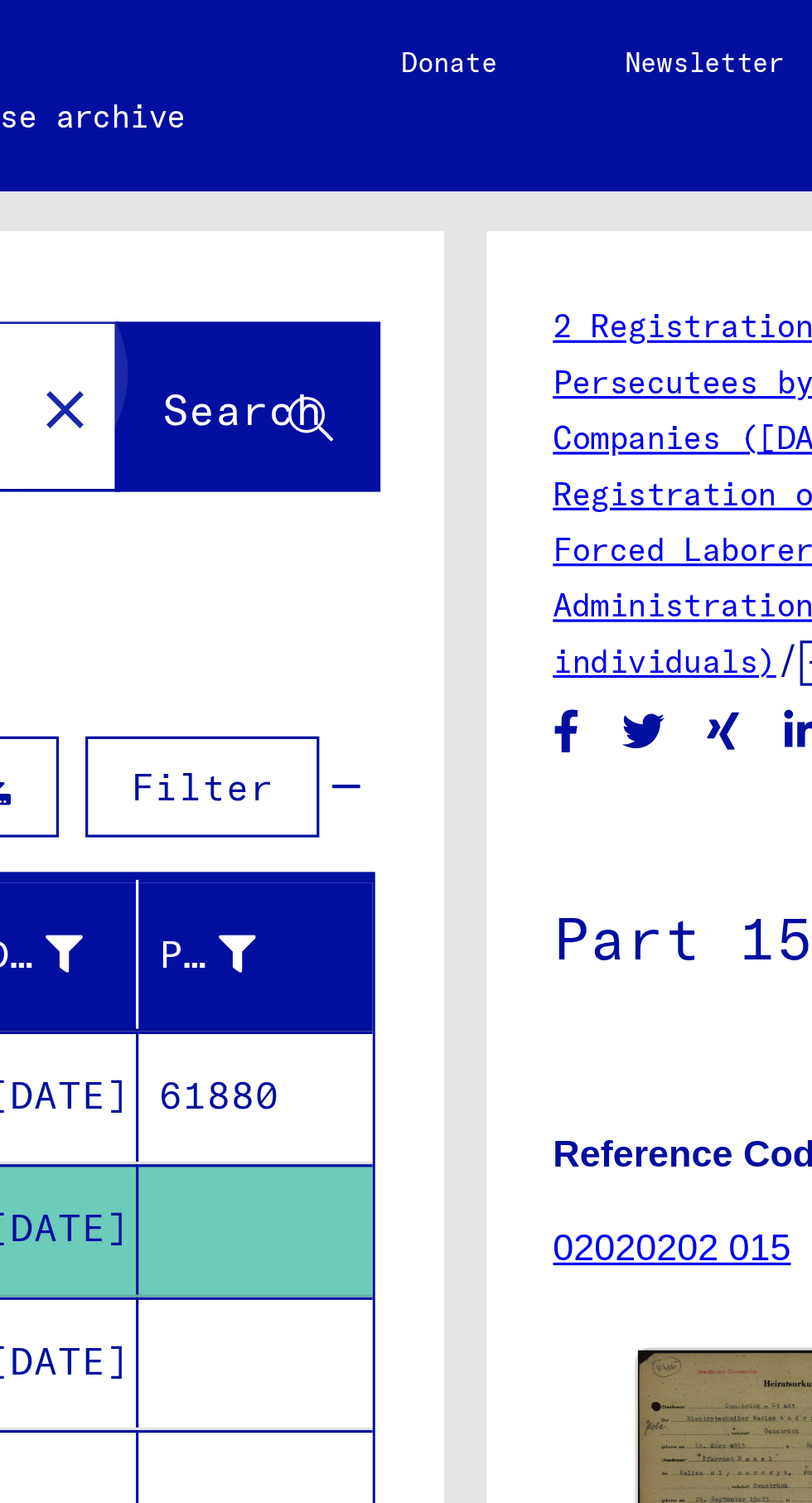
type input "**********"
click at [331, 136] on span "Search" at bounding box center [338, 129] width 53 height 17
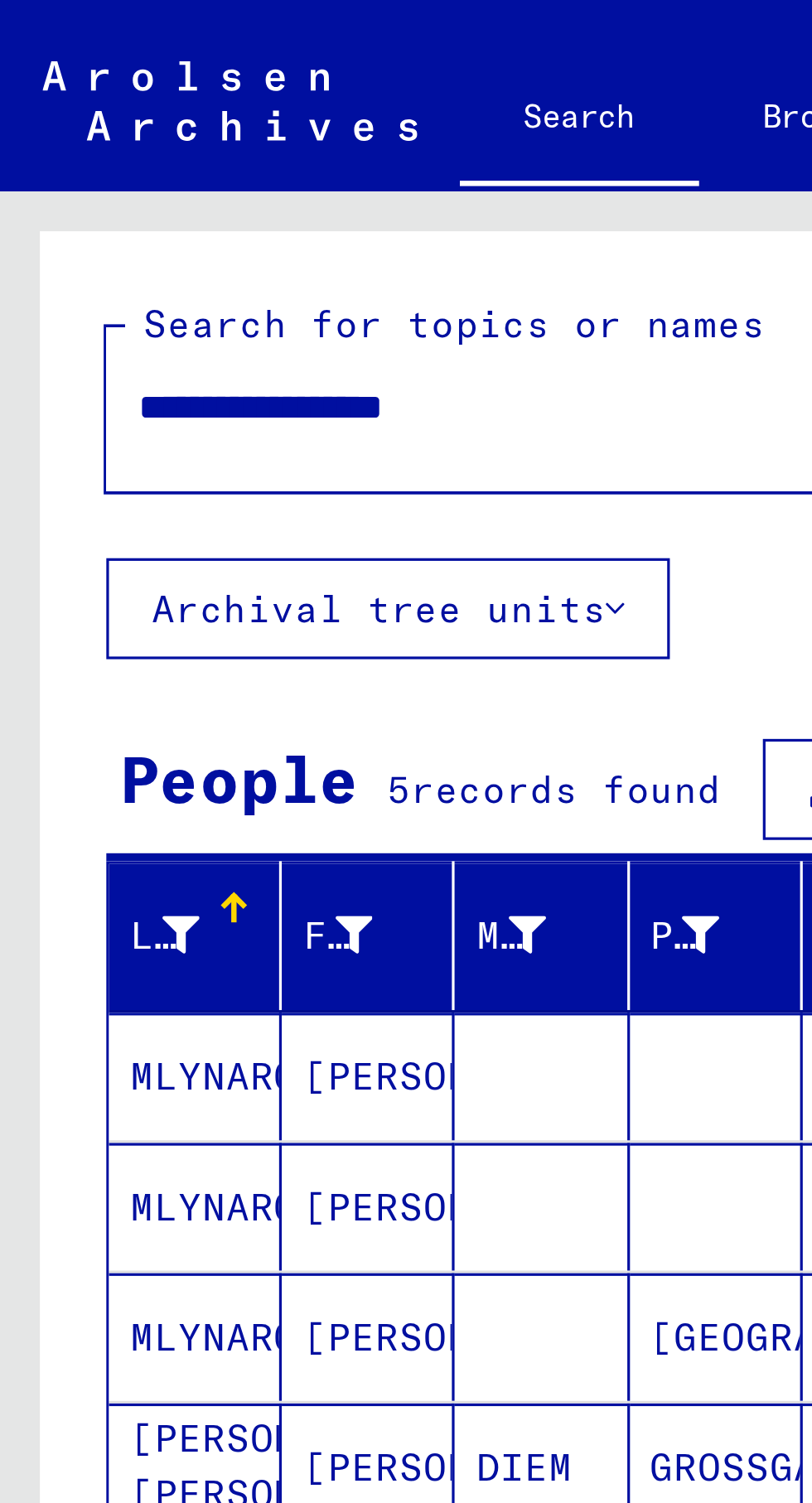
scroll to position [92, 0]
click at [72, 316] on mat-cell "MLYNARCZYK" at bounding box center [61, 335] width 54 height 40
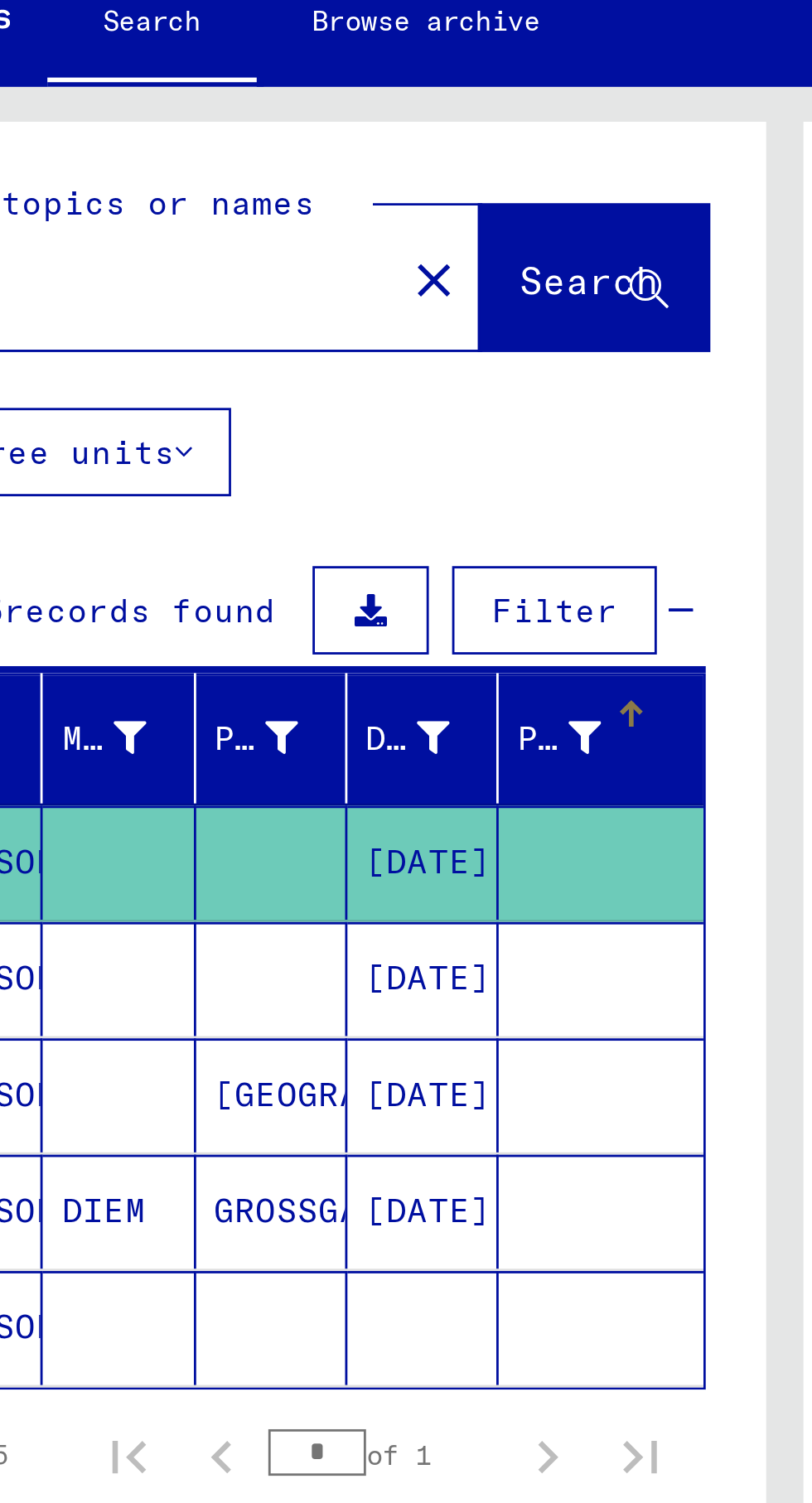
click at [304, 268] on mat-header-cell "Prisoner #" at bounding box center [340, 292] width 73 height 47
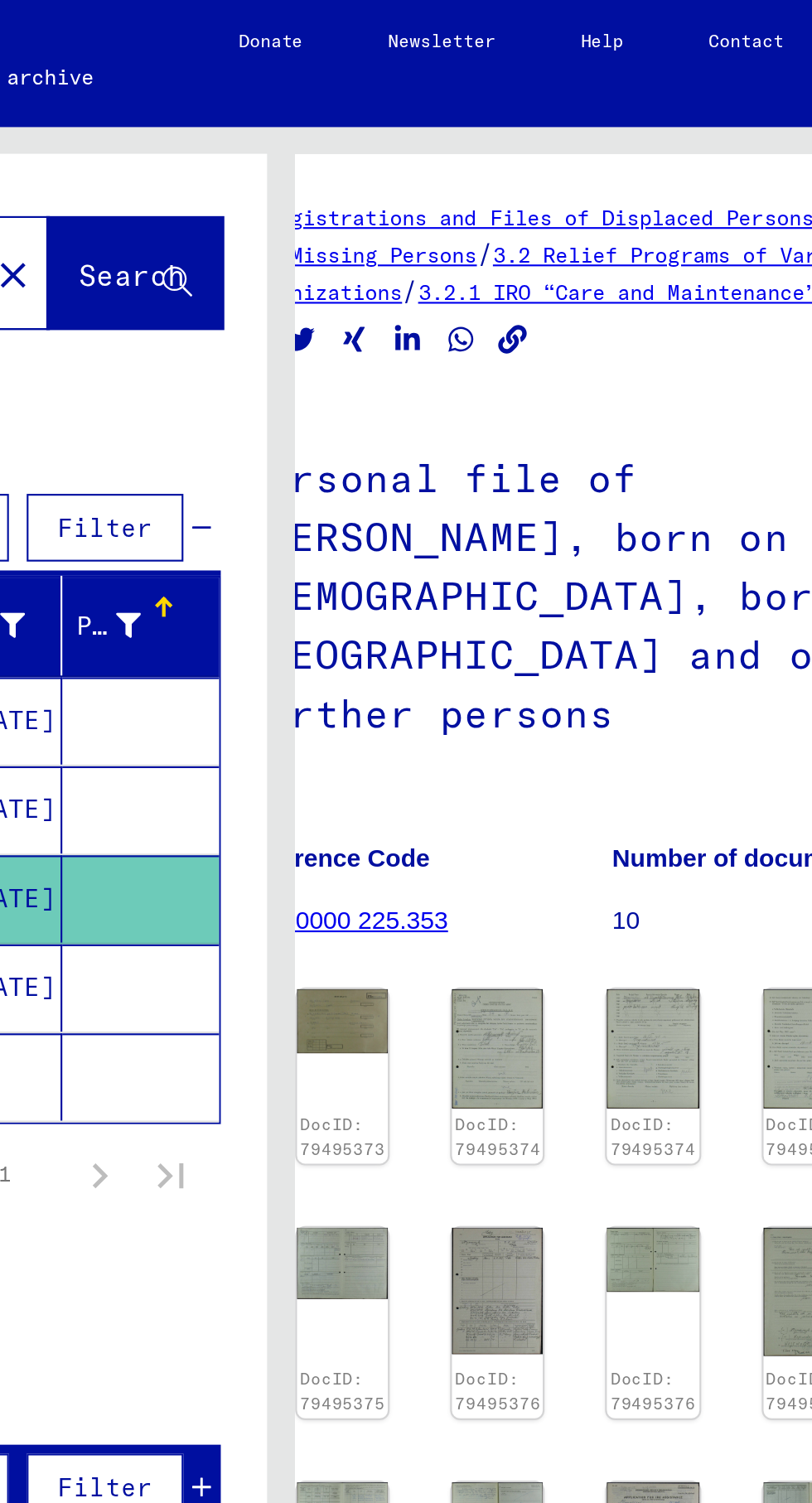
scroll to position [94, 47]
